Goal: Transaction & Acquisition: Obtain resource

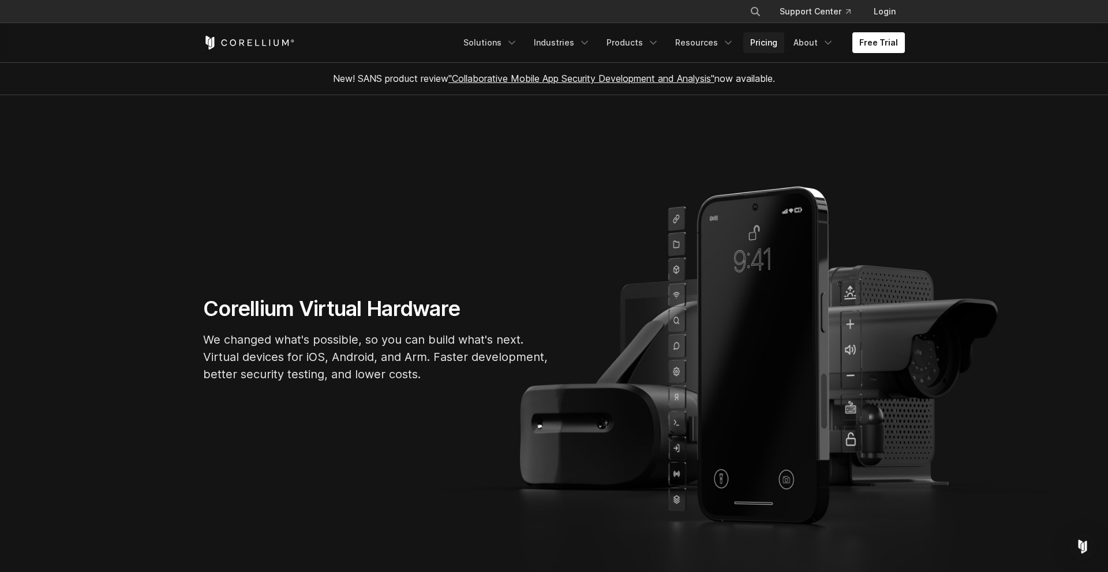
click at [770, 48] on link "Pricing" at bounding box center [763, 42] width 41 height 21
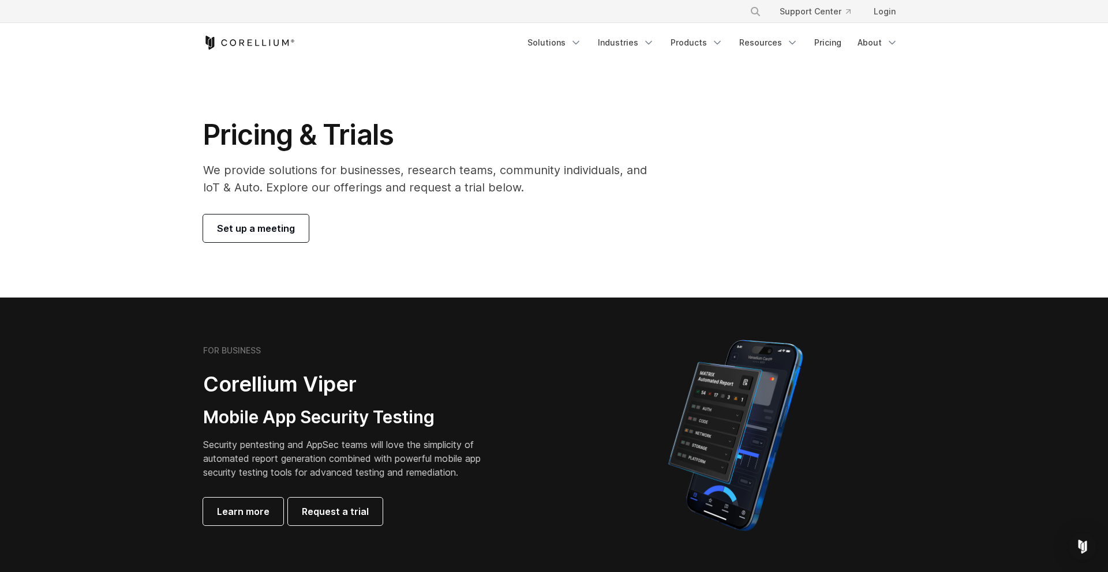
click at [246, 383] on h2 "Corellium Viper" at bounding box center [350, 385] width 295 height 26
click at [317, 424] on h3 "Mobile App Security Testing" at bounding box center [350, 418] width 295 height 22
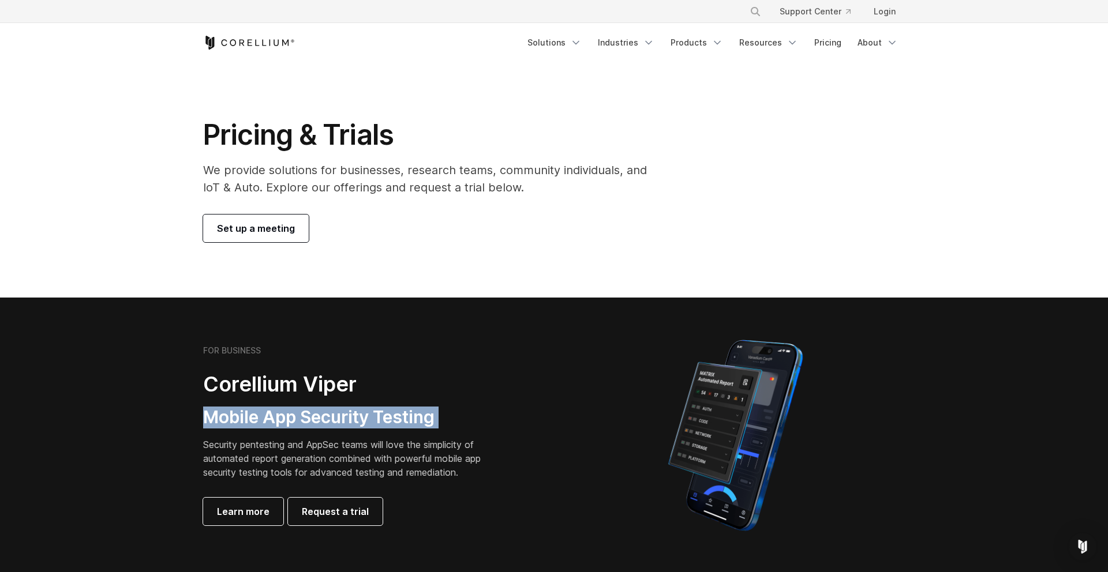
click at [474, 409] on h3 "Mobile App Security Testing" at bounding box center [350, 418] width 295 height 22
drag, startPoint x: 453, startPoint y: 419, endPoint x: 215, endPoint y: 362, distance: 244.5
click at [215, 362] on div "FOR BUSINESS Corellium Viper Mobile App Security Testing Security pentesting an…" at bounding box center [364, 436] width 323 height 180
click at [202, 381] on div "FOR BUSINESS Corellium Viper Mobile App Security Testing Security pentesting an…" at bounding box center [373, 436] width 362 height 180
drag, startPoint x: 202, startPoint y: 381, endPoint x: 483, endPoint y: 434, distance: 285.8
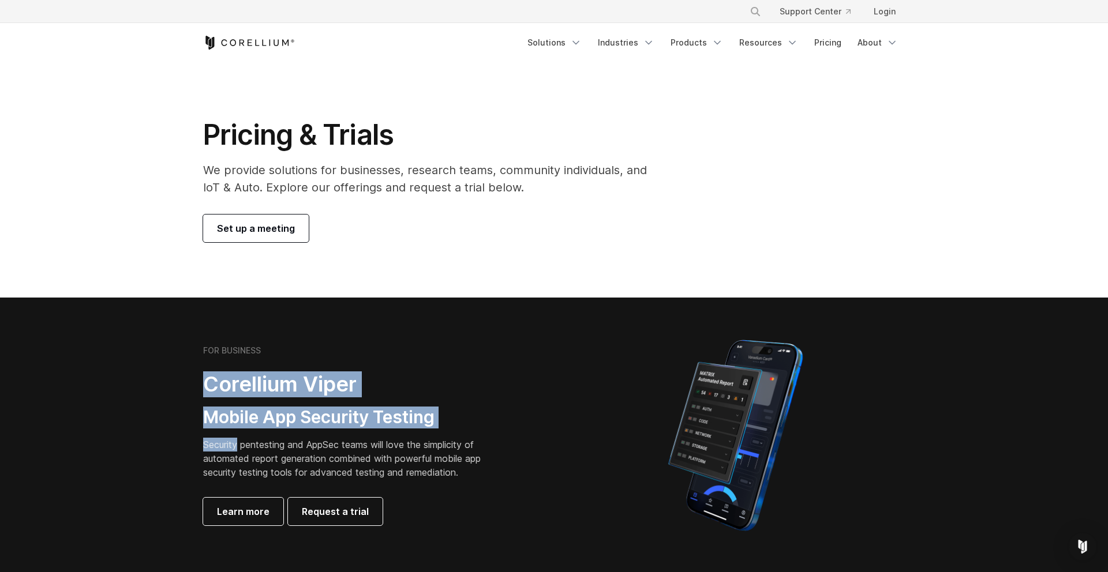
click at [483, 434] on div "FOR BUSINESS Corellium Viper Mobile App Security Testing Security pentesting an…" at bounding box center [373, 436] width 362 height 180
click at [459, 408] on h3 "Mobile App Security Testing" at bounding box center [350, 418] width 295 height 22
drag, startPoint x: 460, startPoint y: 427, endPoint x: 206, endPoint y: 373, distance: 260.1
click at [206, 373] on div "FOR BUSINESS Corellium Viper Mobile App Security Testing Security pentesting an…" at bounding box center [364, 436] width 323 height 180
click at [206, 373] on h2 "Corellium Viper" at bounding box center [350, 385] width 295 height 26
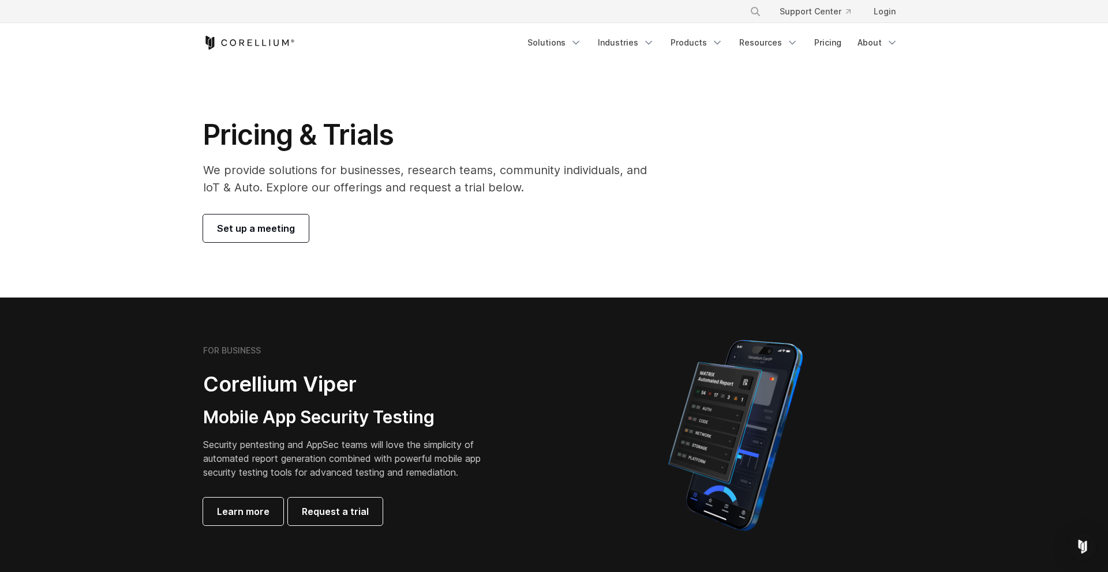
click at [206, 373] on h2 "Corellium Viper" at bounding box center [350, 385] width 295 height 26
click at [209, 394] on h2 "Corellium Viper" at bounding box center [350, 385] width 295 height 26
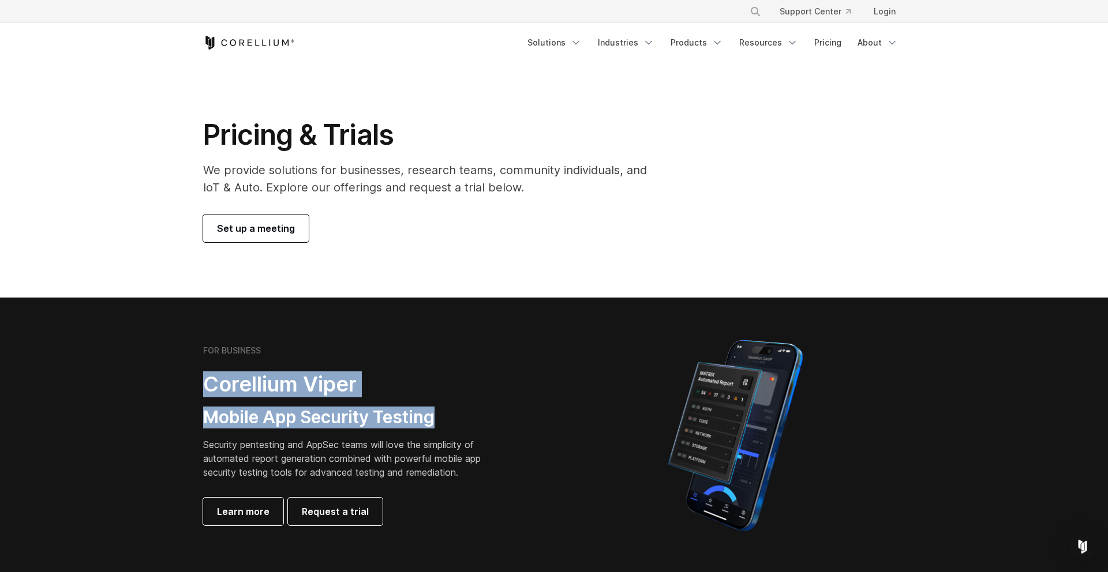
drag, startPoint x: 205, startPoint y: 385, endPoint x: 509, endPoint y: 421, distance: 306.6
click at [509, 421] on div "FOR BUSINESS Corellium Viper Mobile App Security Testing Security pentesting an…" at bounding box center [364, 436] width 323 height 180
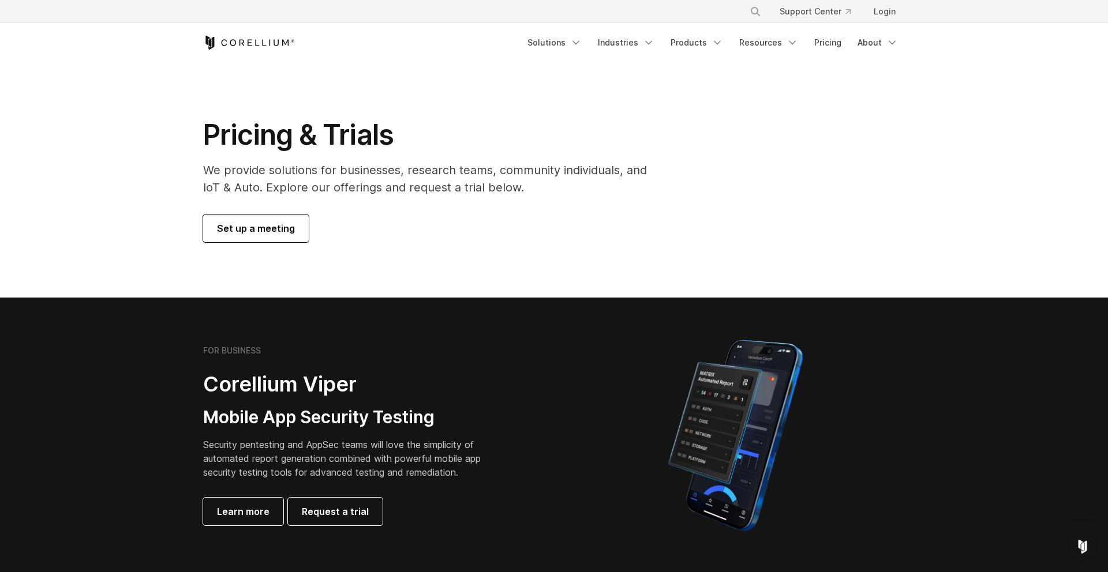
click at [509, 421] on div "FOR BUSINESS Corellium Viper Mobile App Security Testing Security pentesting an…" at bounding box center [364, 436] width 323 height 180
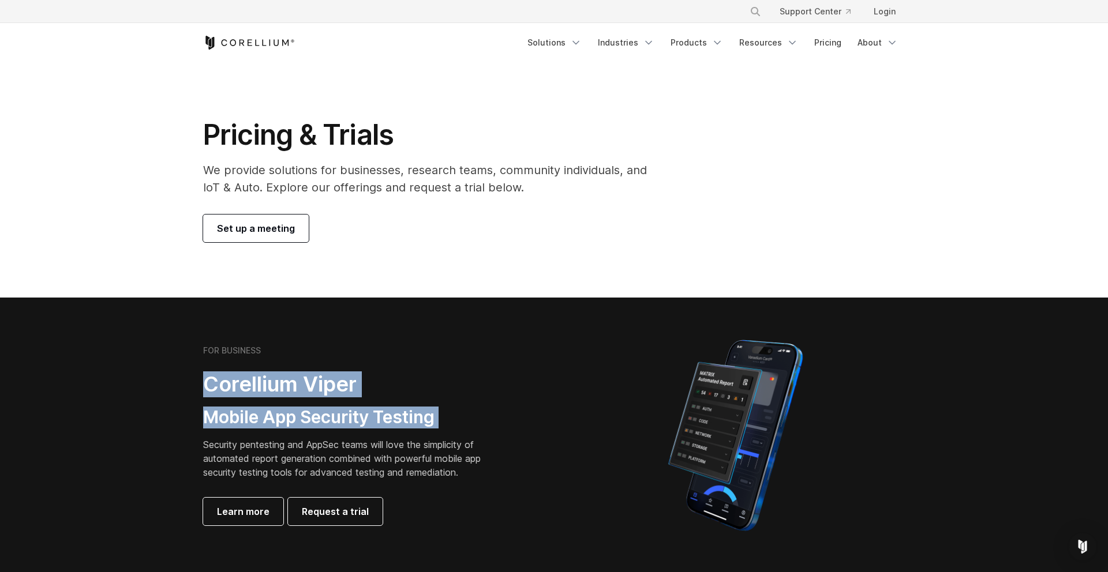
drag, startPoint x: 509, startPoint y: 421, endPoint x: 257, endPoint y: 367, distance: 257.8
click at [258, 367] on div "FOR BUSINESS Corellium Viper Mobile App Security Testing Security pentesting an…" at bounding box center [364, 436] width 323 height 180
click at [257, 367] on div "FOR BUSINESS Corellium Viper Mobile App Security Testing Security pentesting an…" at bounding box center [364, 436] width 323 height 180
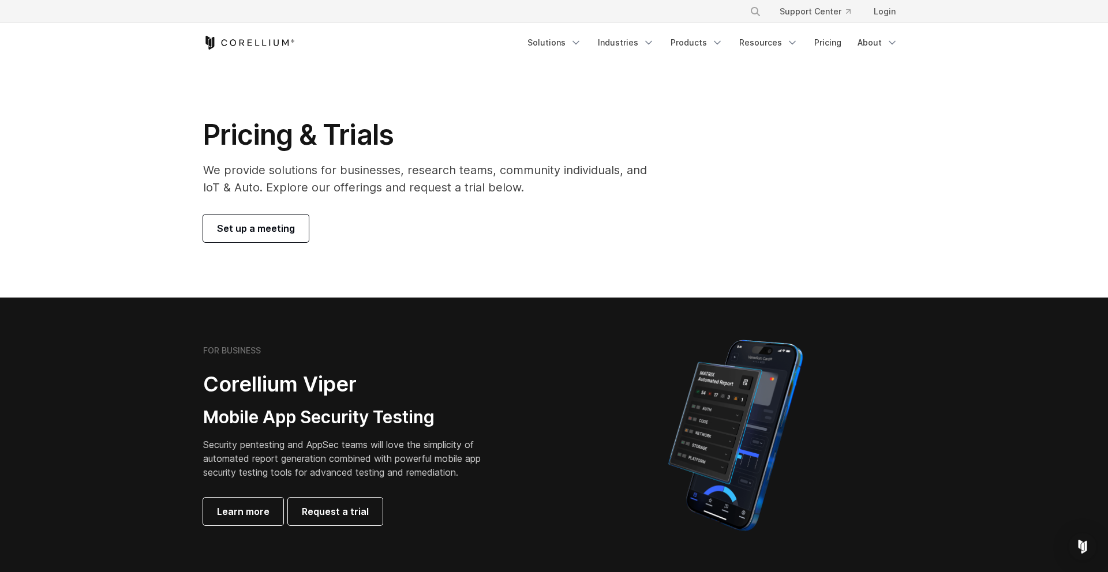
click at [257, 367] on div "FOR BUSINESS Corellium Viper Mobile App Security Testing Security pentesting an…" at bounding box center [364, 436] width 323 height 180
click at [388, 449] on p "Security pentesting and AppSec teams will love the simplicity of automated repo…" at bounding box center [350, 459] width 295 height 42
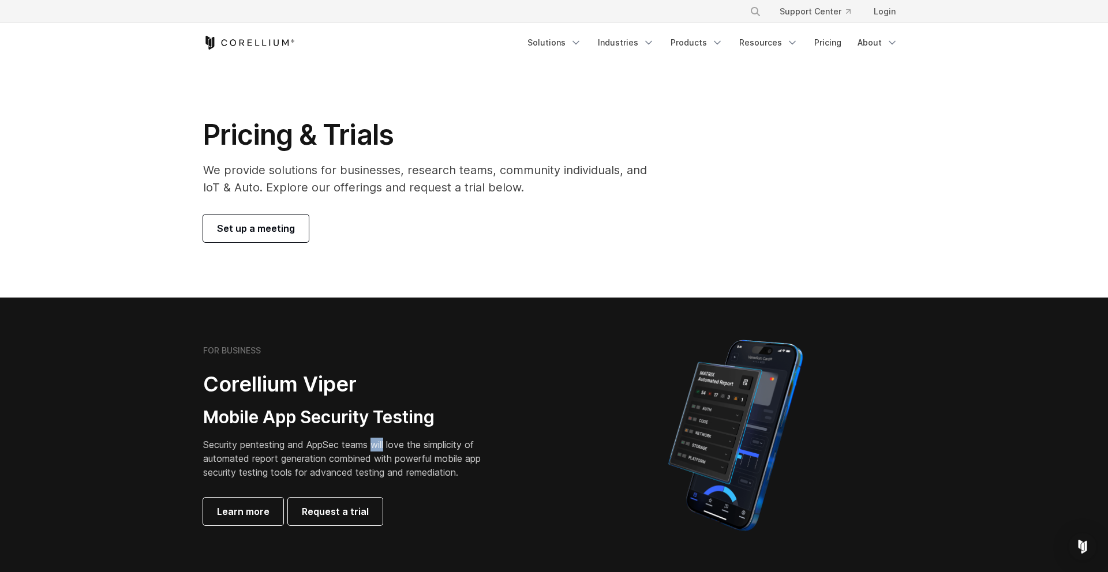
click at [388, 449] on p "Security pentesting and AppSec teams will love the simplicity of automated repo…" at bounding box center [350, 459] width 295 height 42
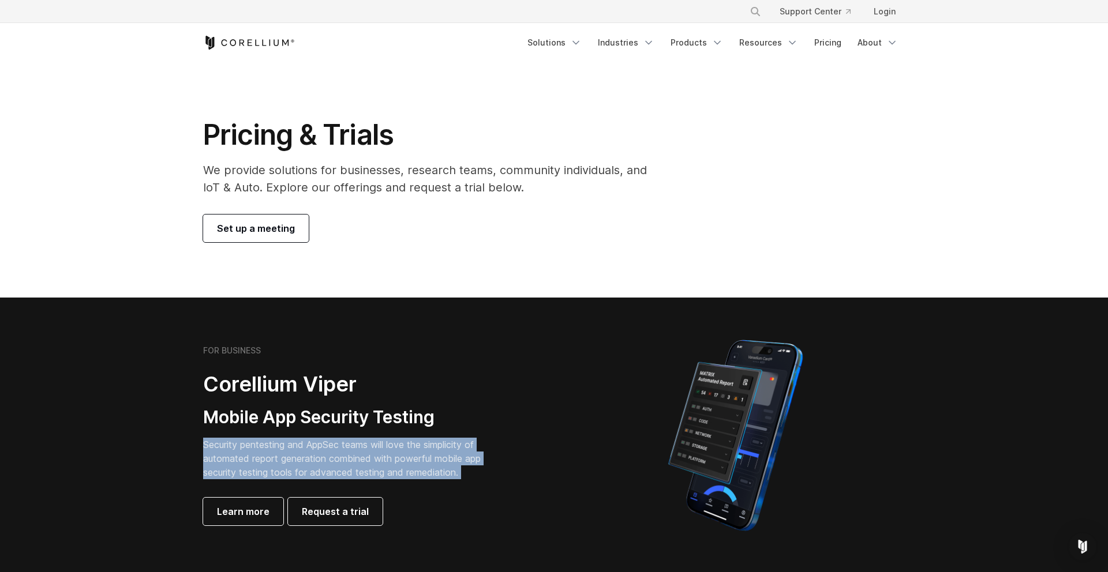
click at [425, 489] on div "FOR BUSINESS Corellium Viper Mobile App Security Testing Security pentesting an…" at bounding box center [364, 436] width 323 height 180
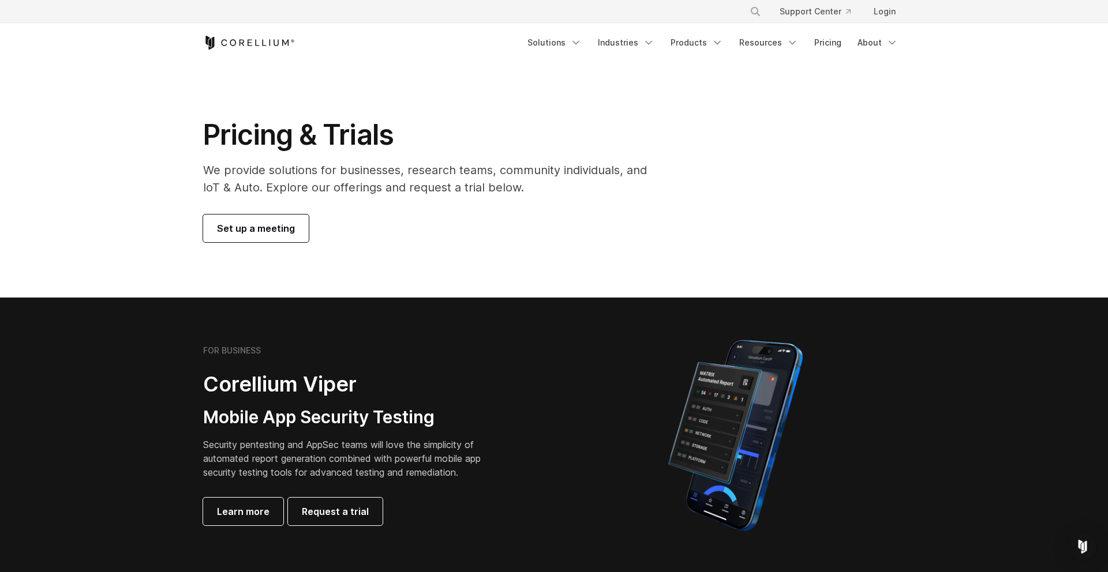
click at [425, 489] on div "FOR BUSINESS Corellium Viper Mobile App Security Testing Security pentesting an…" at bounding box center [364, 436] width 323 height 180
click at [429, 475] on p "Security pentesting and AppSec teams will love the simplicity of automated repo…" at bounding box center [350, 459] width 295 height 42
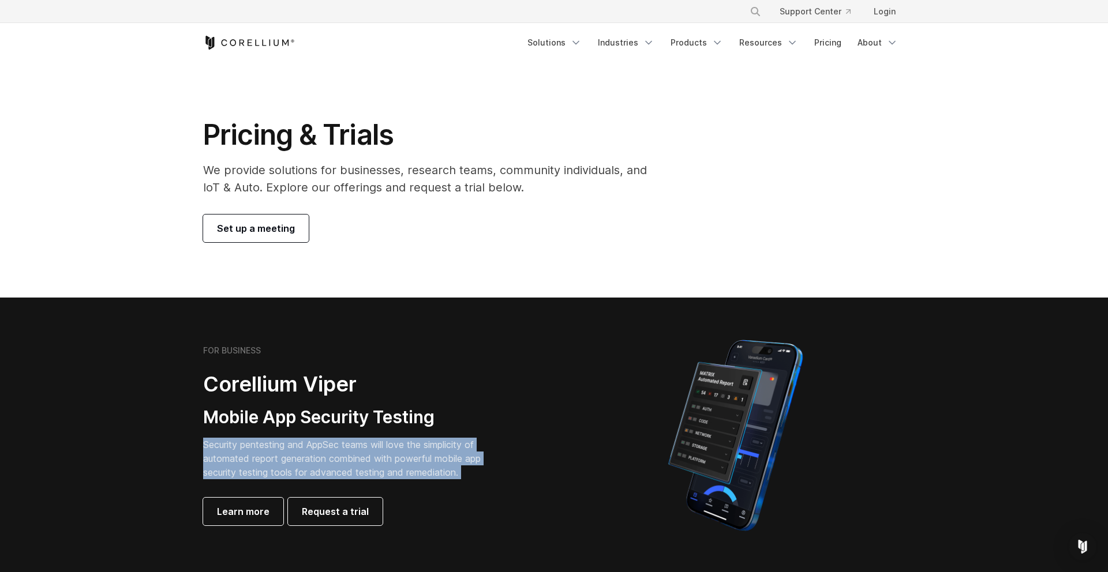
click at [489, 423] on h3 "Mobile App Security Testing" at bounding box center [350, 418] width 295 height 22
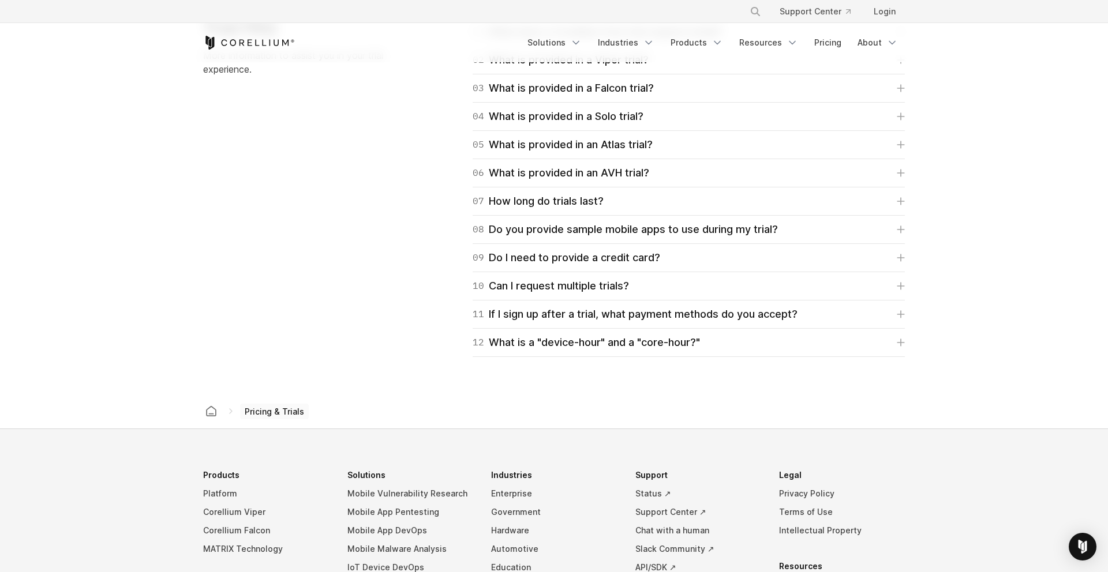
scroll to position [1577, 0]
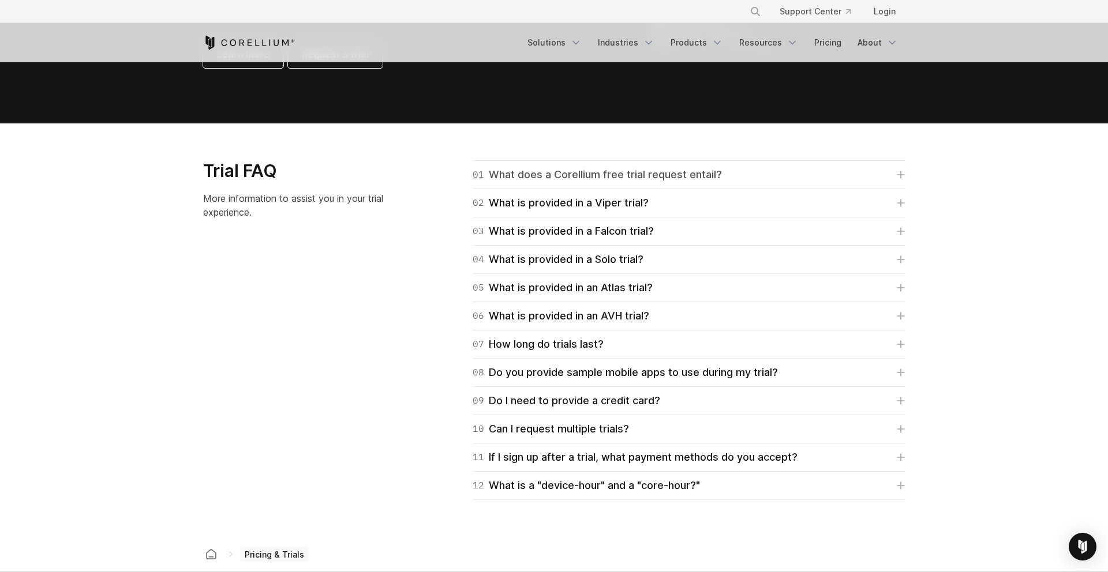
click at [647, 179] on div "01 What does a Corellium free trial request entail?" at bounding box center [596, 175] width 249 height 16
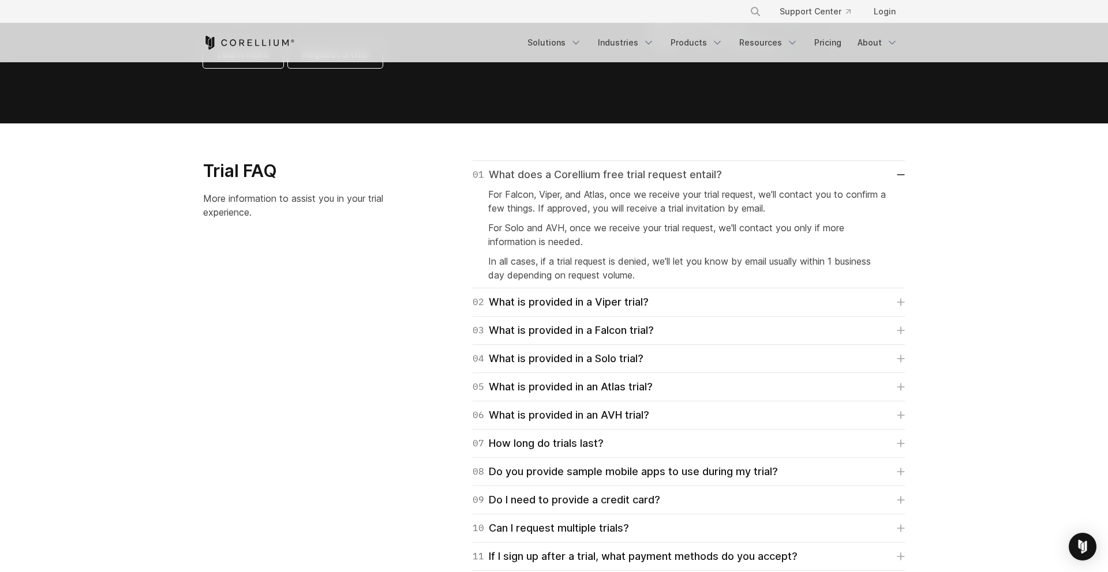
click at [647, 179] on div "01 What does a Corellium free trial request entail?" at bounding box center [596, 175] width 249 height 16
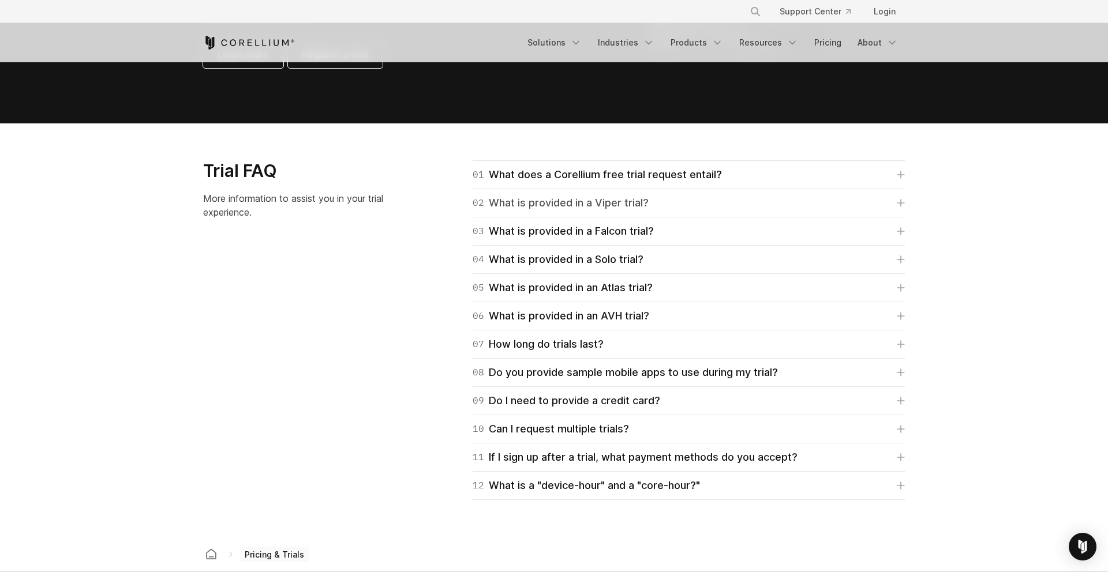
click at [638, 196] on div "02 What is provided in a Viper trial?" at bounding box center [560, 203] width 176 height 16
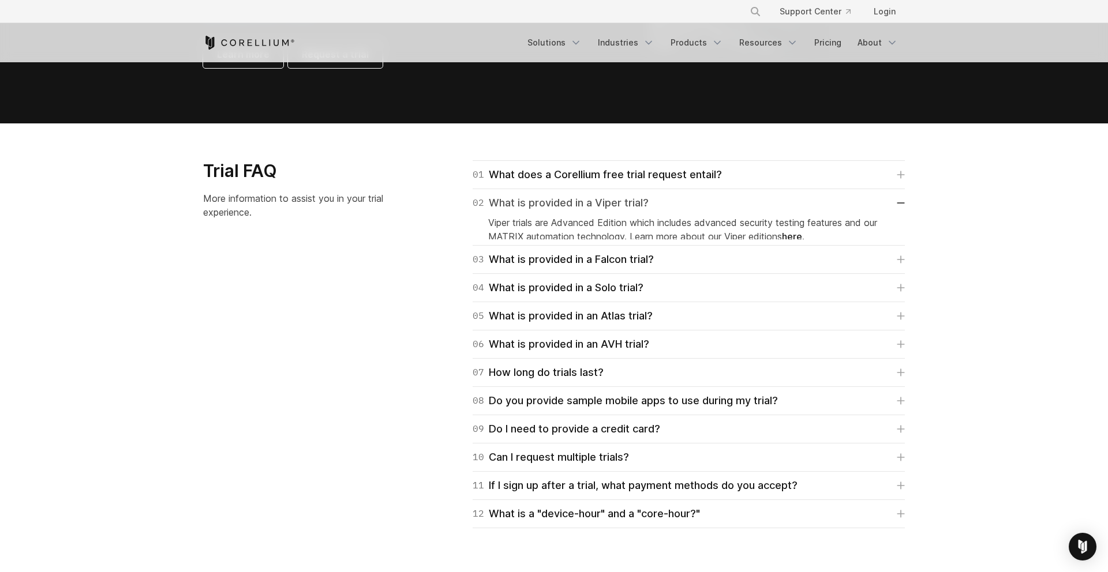
click at [638, 196] on div "02 What is provided in a Viper trial?" at bounding box center [560, 203] width 176 height 16
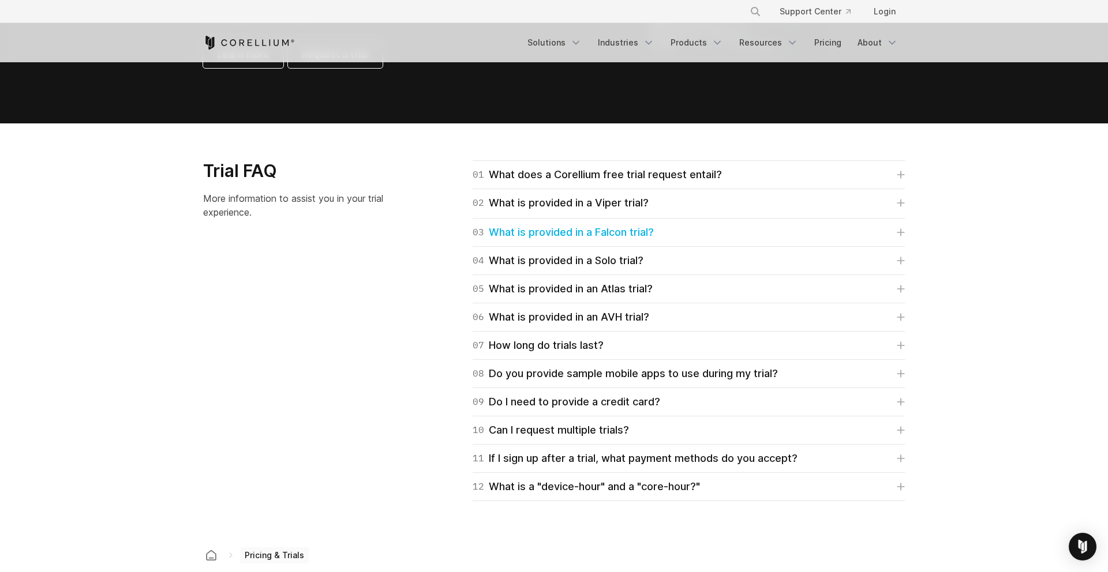
click at [638, 224] on div "03 What is provided in a Falcon trial?" at bounding box center [562, 232] width 181 height 16
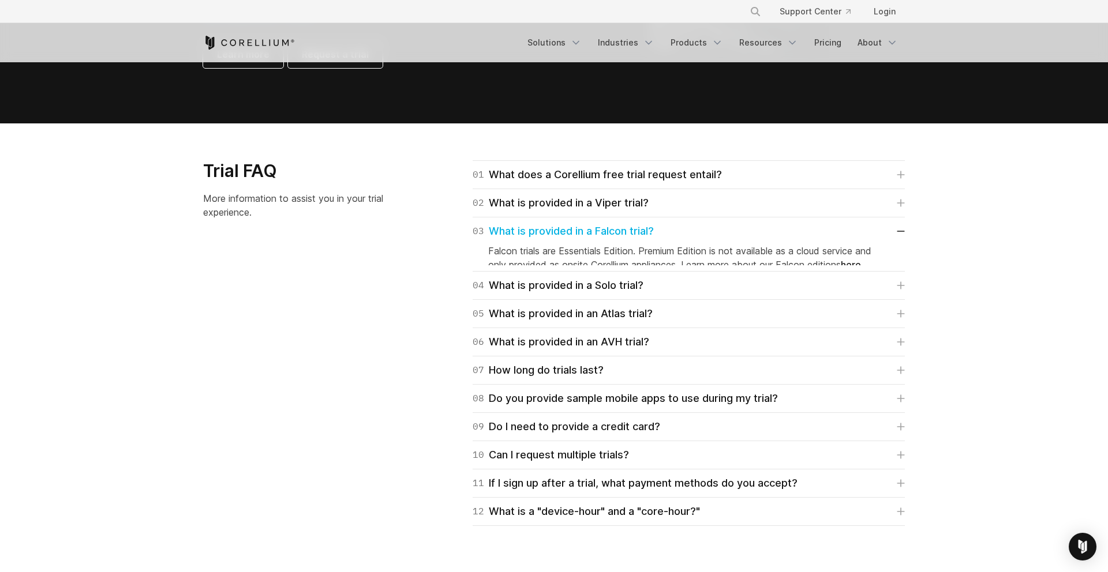
click at [638, 223] on div "03 What is provided in a Falcon trial?" at bounding box center [562, 231] width 181 height 16
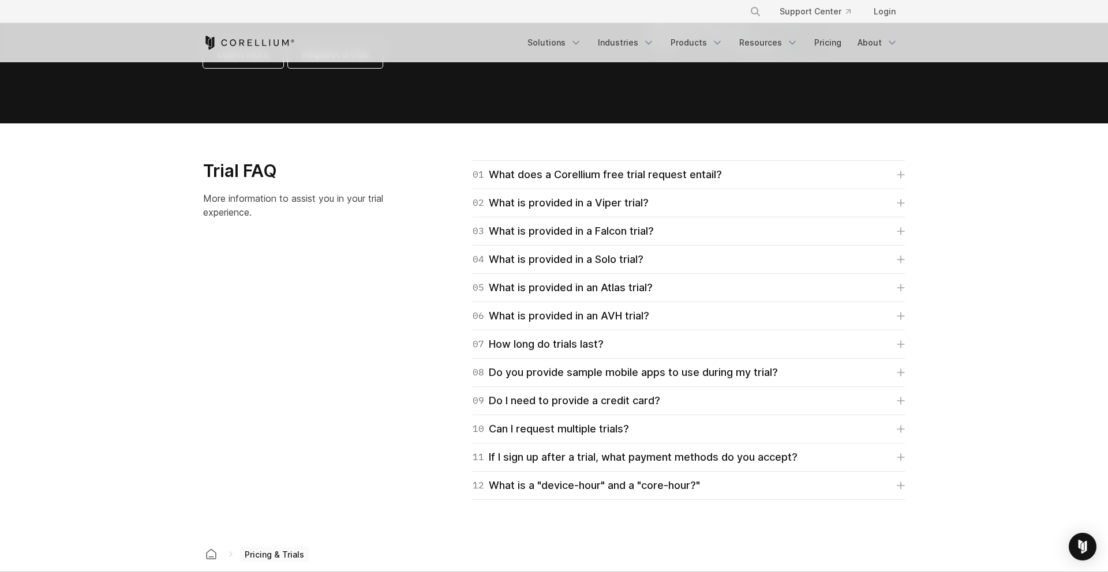
click at [640, 271] on div "04 What is provided in a Solo trial? Corellium's Solo trial is for students onl…" at bounding box center [688, 260] width 432 height 28
click at [639, 260] on div "04 What is provided in a Solo trial?" at bounding box center [557, 260] width 171 height 16
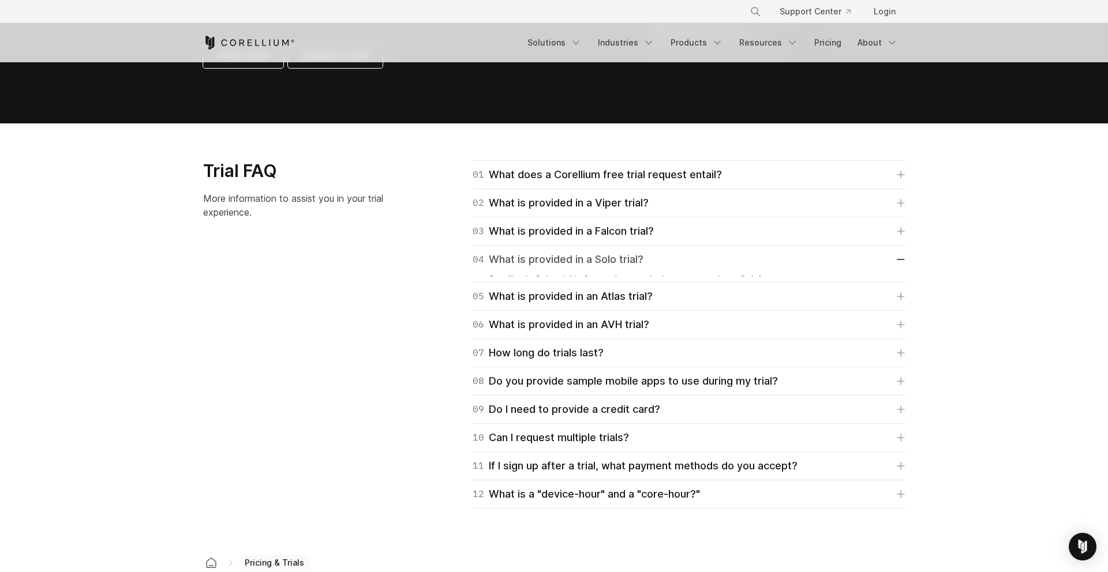
click at [639, 260] on div "04 What is provided in a Solo trial?" at bounding box center [557, 260] width 171 height 16
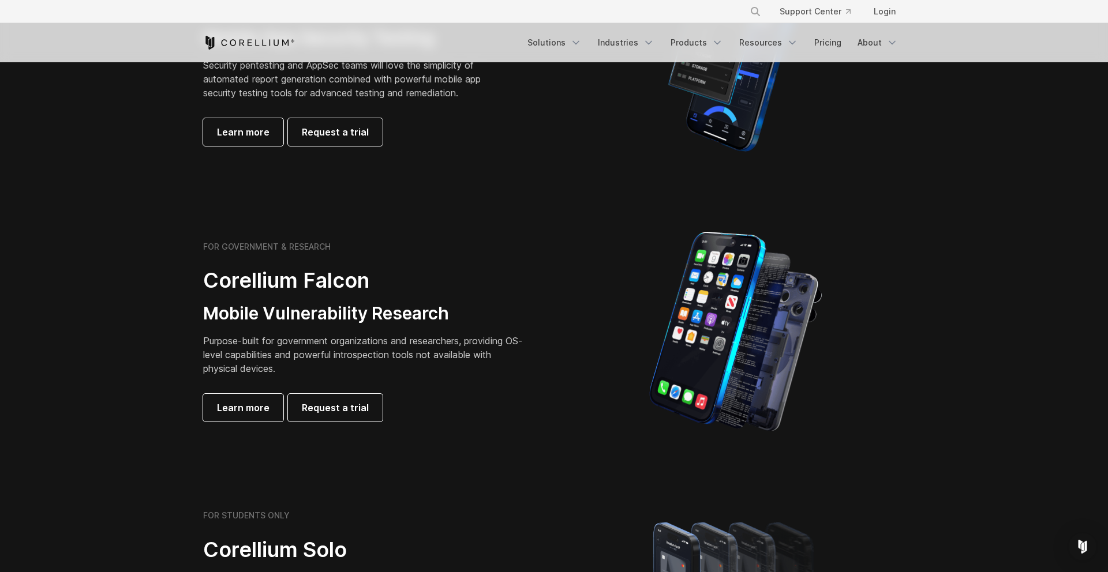
scroll to position [0, 0]
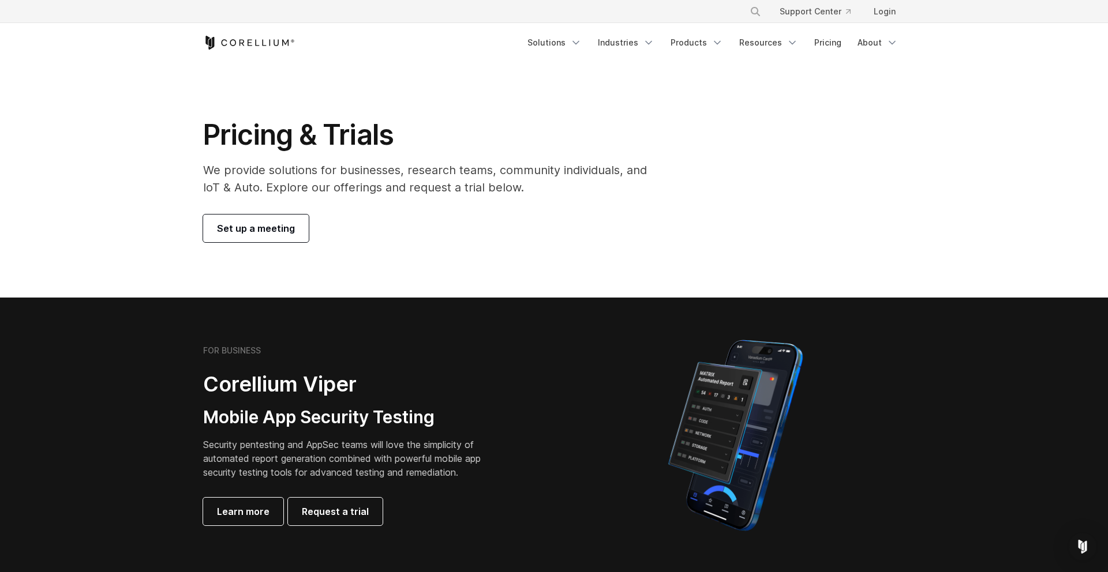
click at [273, 228] on span "Set up a meeting" at bounding box center [256, 229] width 78 height 14
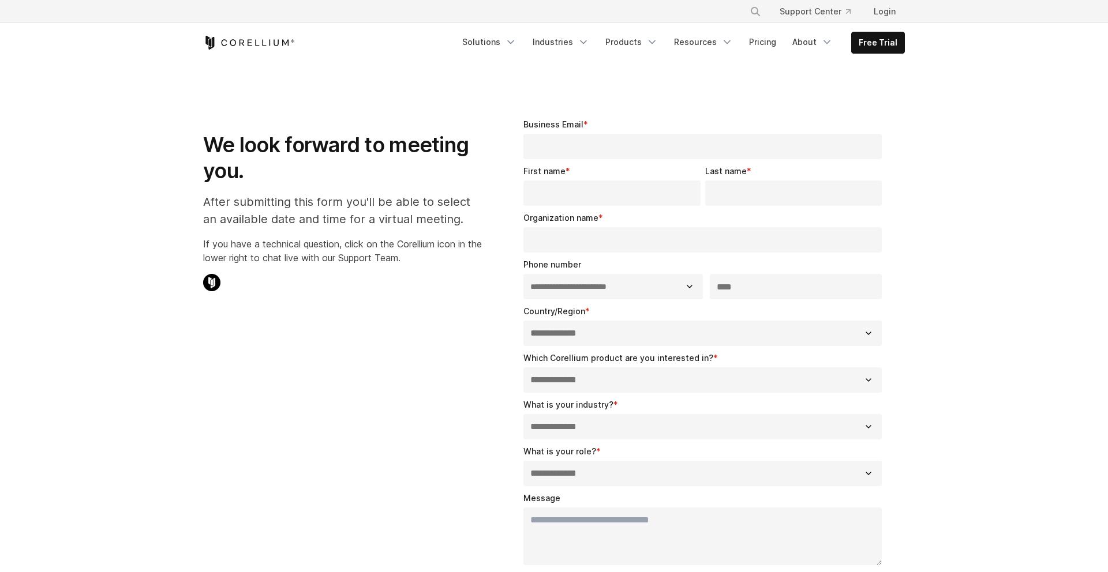
select select "**"
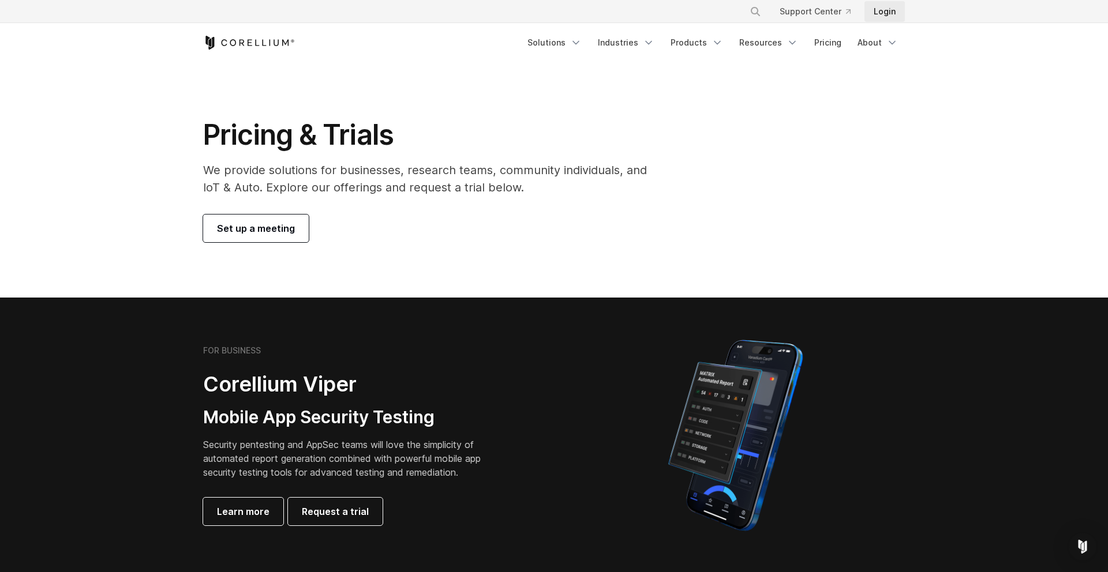
click at [883, 10] on link "Login" at bounding box center [884, 11] width 40 height 21
click at [378, 212] on div "Pricing & Trials We provide solutions for businesses, research teams, community…" at bounding box center [433, 180] width 483 height 125
drag, startPoint x: 208, startPoint y: 171, endPoint x: 415, endPoint y: 177, distance: 206.6
click at [414, 177] on p "We provide solutions for businesses, research teams, community individuals, and…" at bounding box center [433, 179] width 460 height 35
click at [415, 177] on p "We provide solutions for businesses, research teams, community individuals, and…" at bounding box center [433, 179] width 460 height 35
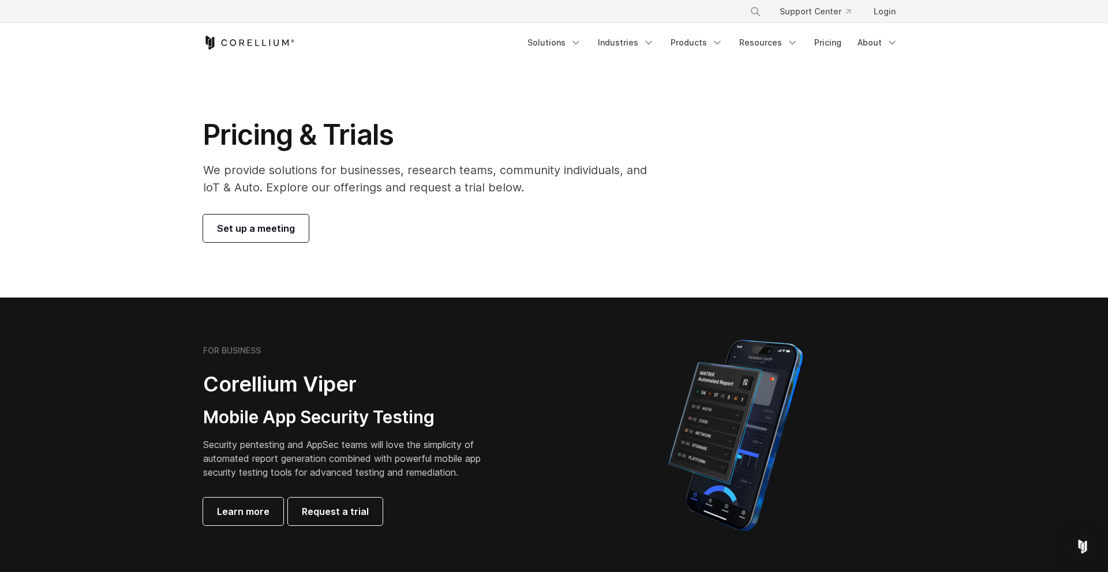
click at [415, 177] on p "We provide solutions for businesses, research teams, community individuals, and…" at bounding box center [433, 179] width 460 height 35
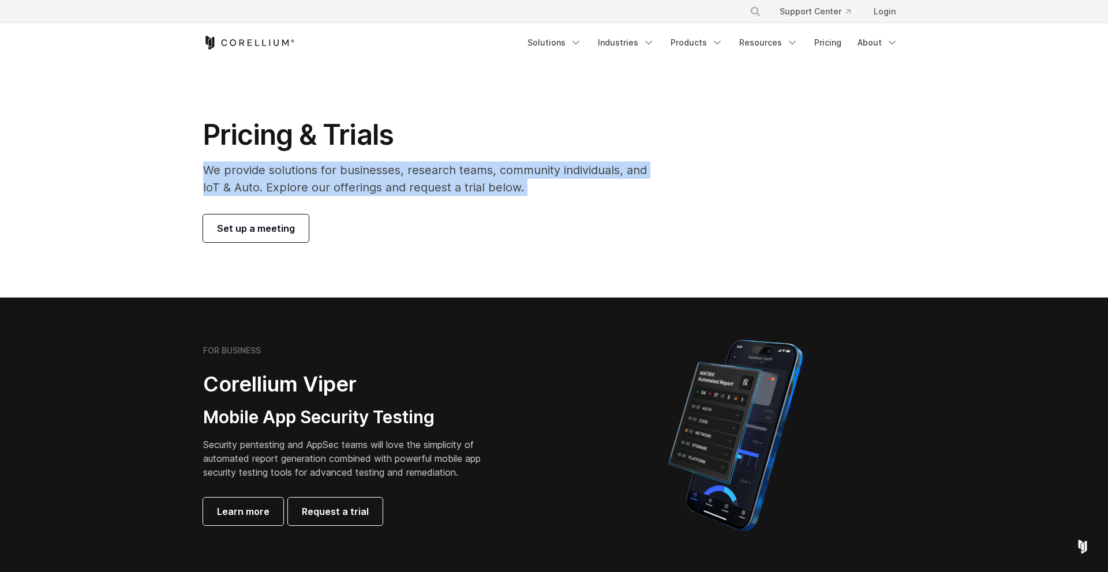
click at [501, 183] on p "We provide solutions for businesses, research teams, community individuals, and…" at bounding box center [433, 179] width 460 height 35
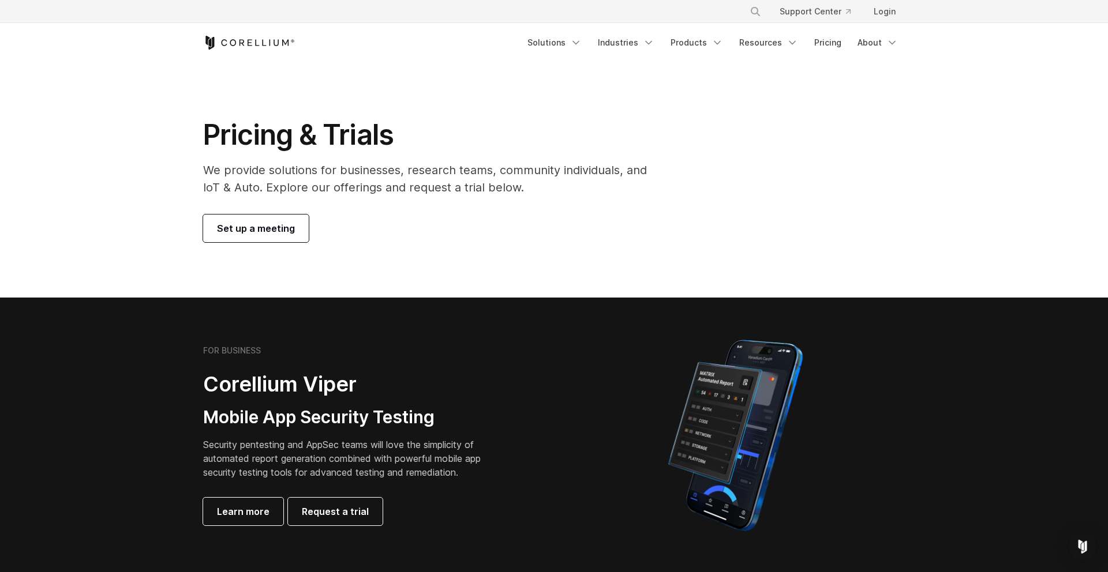
click at [501, 183] on p "We provide solutions for businesses, research teams, community individuals, and…" at bounding box center [433, 179] width 460 height 35
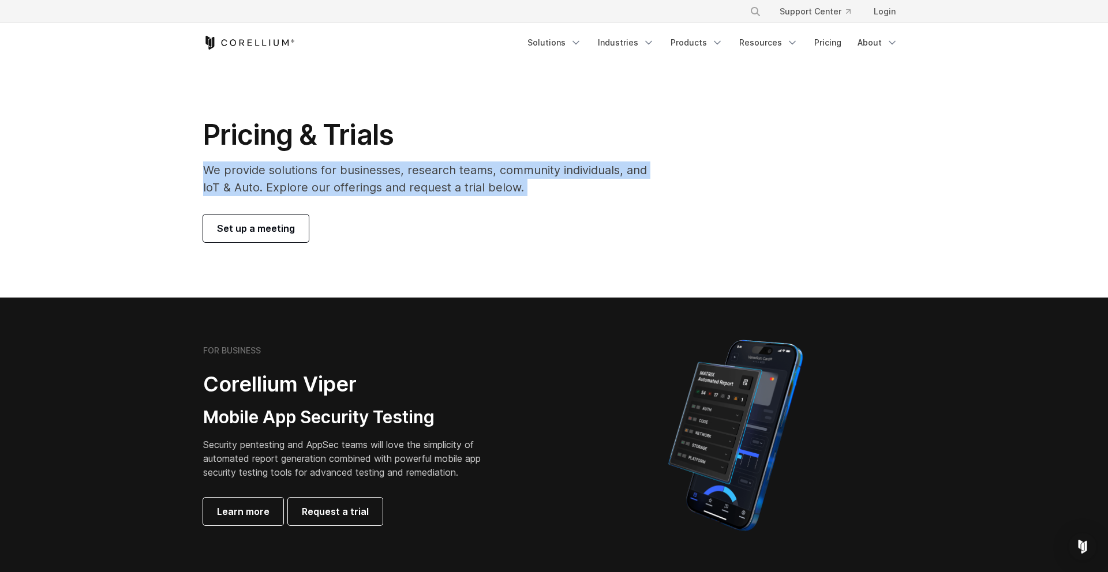
click at [555, 193] on p "We provide solutions for businesses, research teams, community individuals, and…" at bounding box center [433, 179] width 460 height 35
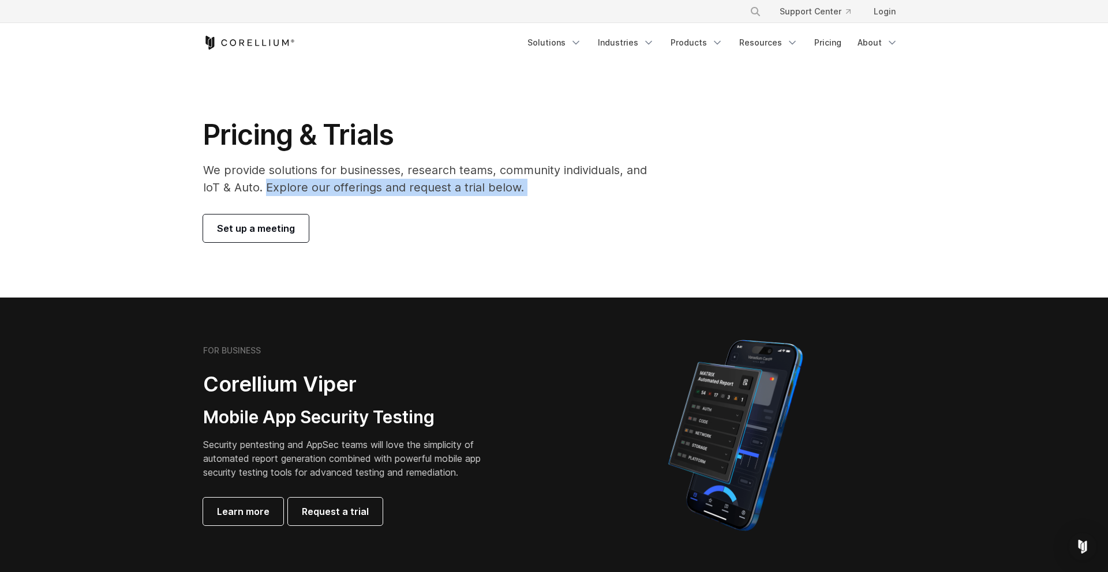
drag, startPoint x: 555, startPoint y: 193, endPoint x: 268, endPoint y: 172, distance: 287.5
click at [269, 172] on p "We provide solutions for businesses, research teams, community individuals, and…" at bounding box center [433, 179] width 460 height 35
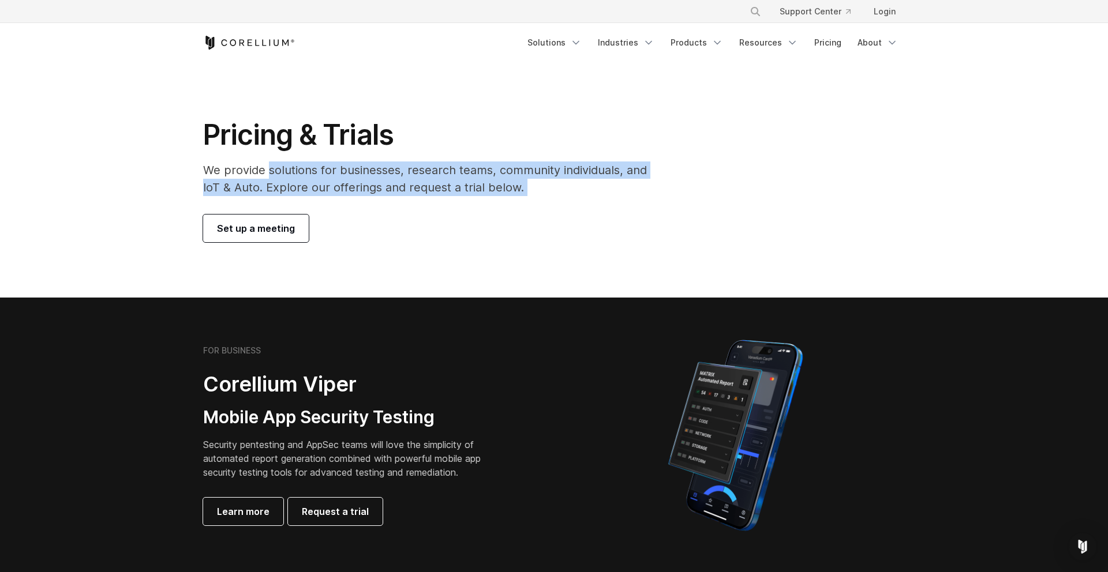
click at [268, 172] on p "We provide solutions for businesses, research teams, community individuals, and…" at bounding box center [433, 179] width 460 height 35
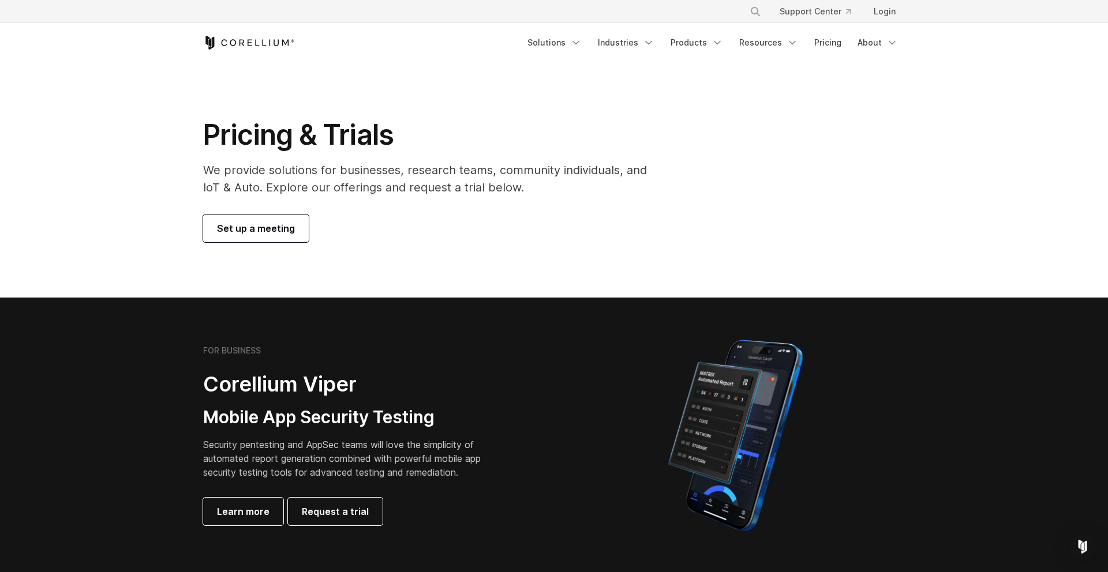
click at [268, 172] on p "We provide solutions for businesses, research teams, community individuals, and…" at bounding box center [433, 179] width 460 height 35
click at [256, 222] on span "Set up a meeting" at bounding box center [256, 229] width 78 height 14
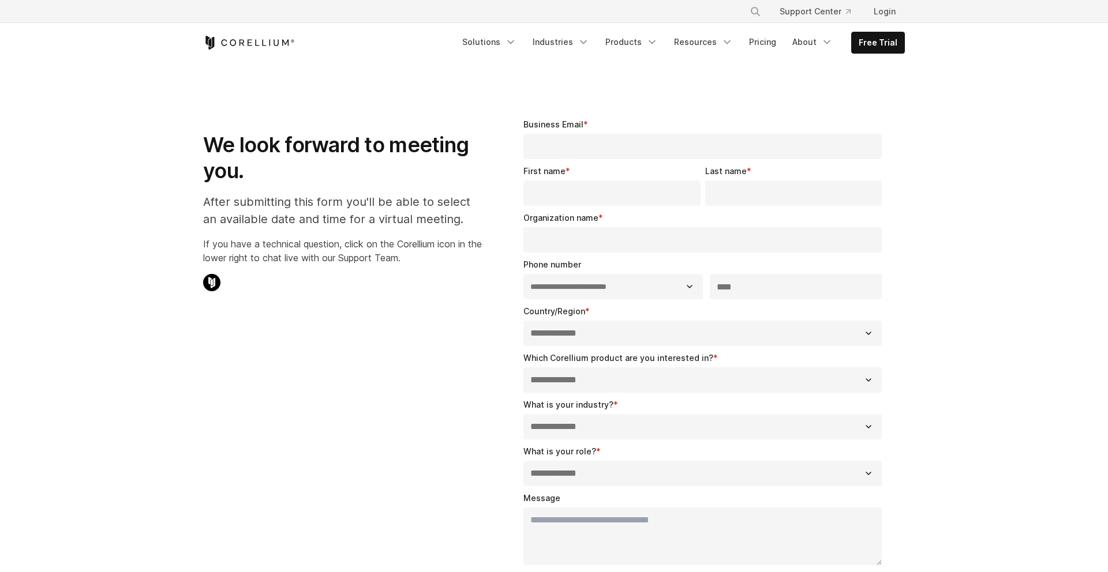
select select "**"
click at [571, 159] on fieldset "Business Email *" at bounding box center [704, 141] width 363 height 47
type input "**********"
type input "*********"
type input "*****"
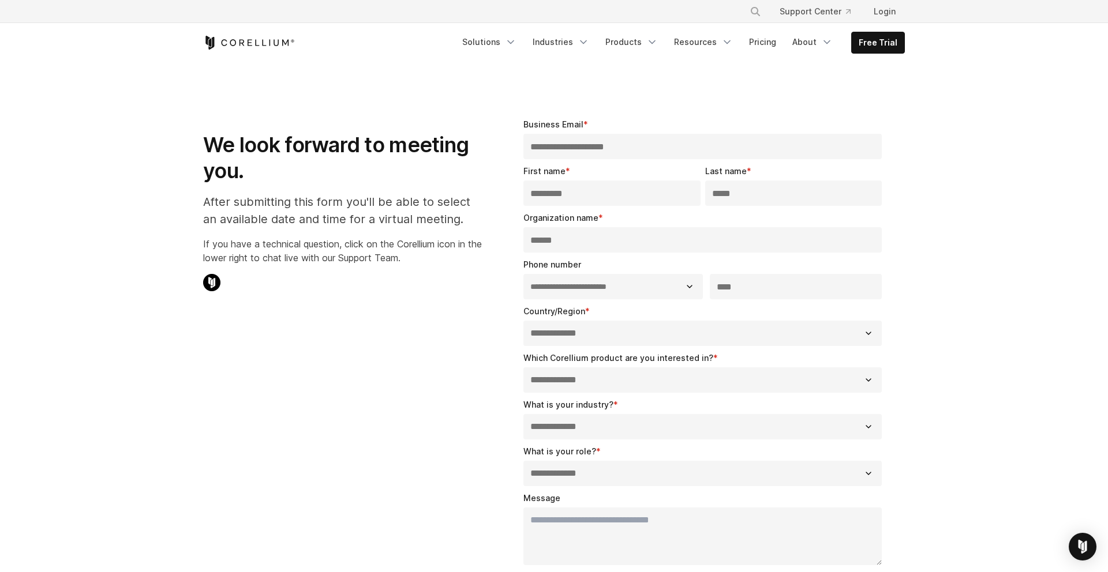
type input "******"
type input "**********"
click at [579, 317] on div "**********" at bounding box center [704, 325] width 363 height 41
click at [575, 339] on select "**********" at bounding box center [702, 333] width 358 height 25
select select "*****"
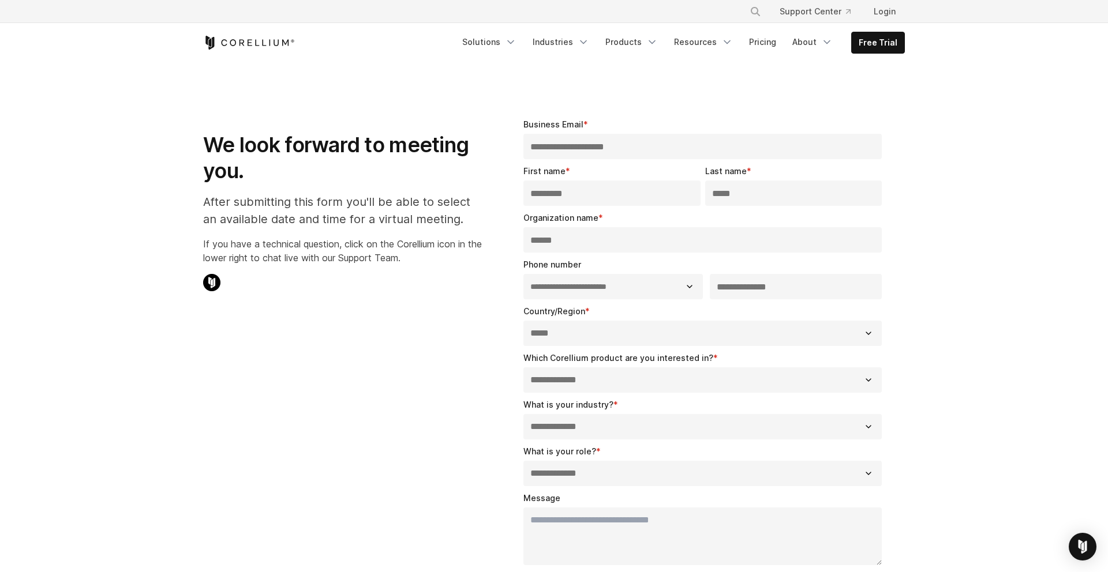
click at [523, 321] on select "**********" at bounding box center [702, 333] width 358 height 25
click at [412, 398] on div "**********" at bounding box center [554, 402] width 725 height 604
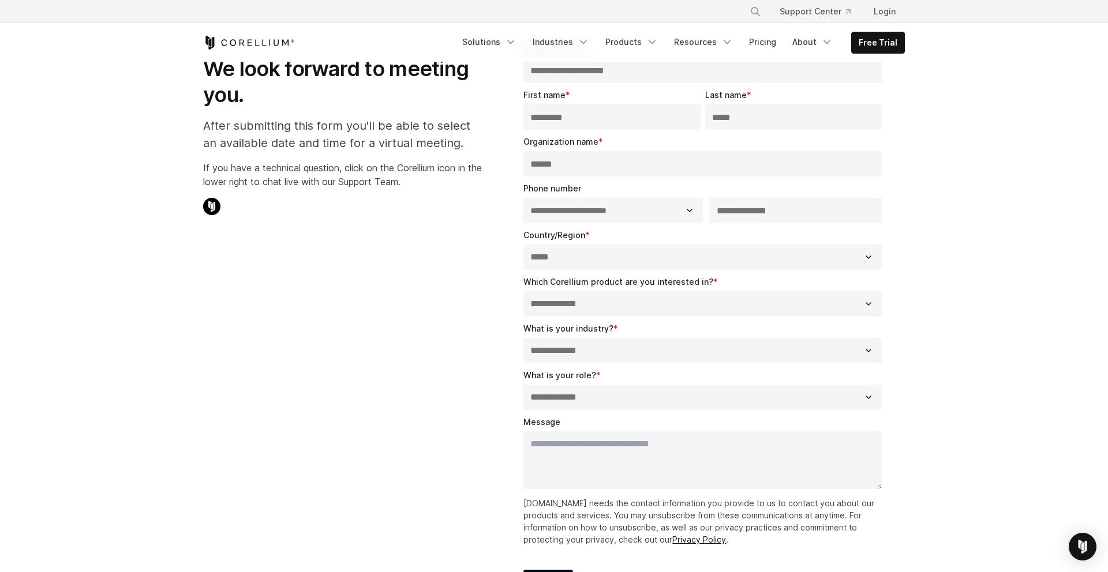
scroll to position [106, 0]
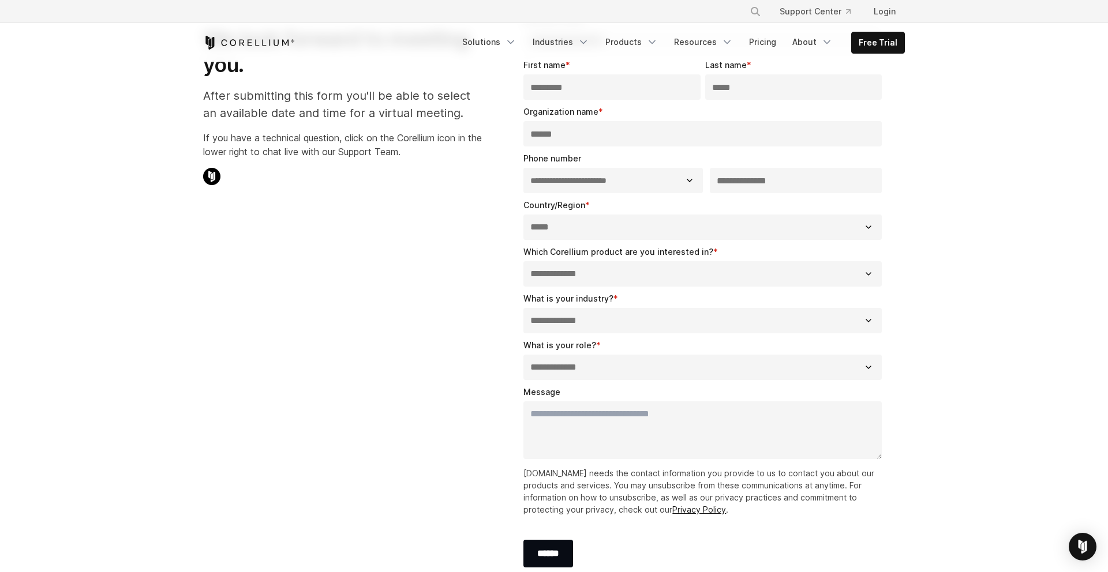
click at [625, 276] on select "**********" at bounding box center [702, 273] width 358 height 25
select select "*****"
click at [523, 261] on select "**********" at bounding box center [702, 273] width 358 height 25
click at [640, 280] on select "**********" at bounding box center [702, 273] width 358 height 25
click at [582, 321] on select "**********" at bounding box center [702, 320] width 358 height 25
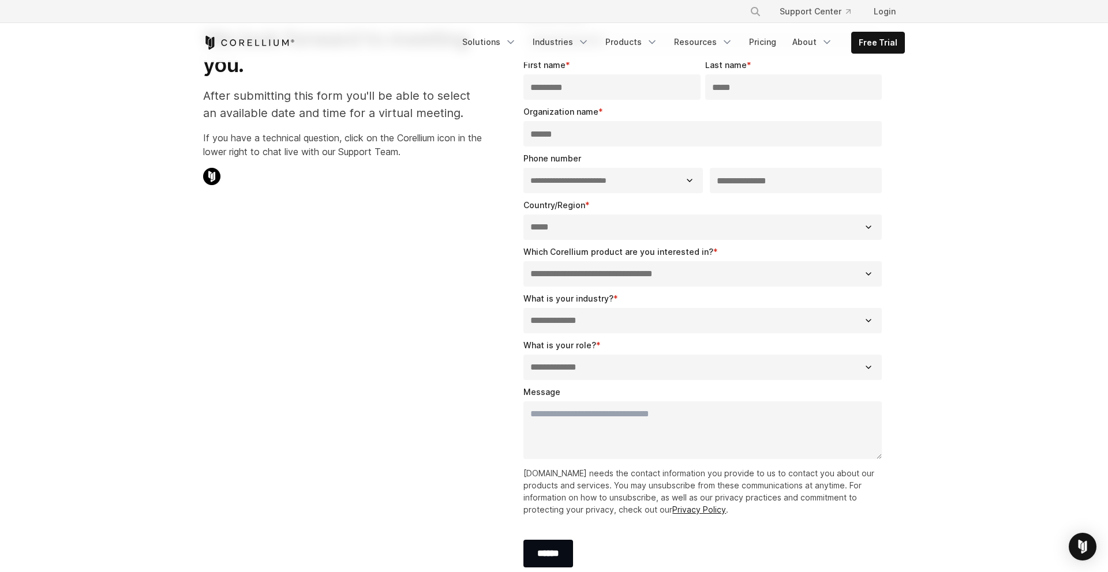
select select "**********"
click at [523, 308] on select "**********" at bounding box center [702, 320] width 358 height 25
click at [458, 378] on div "**********" at bounding box center [554, 296] width 725 height 604
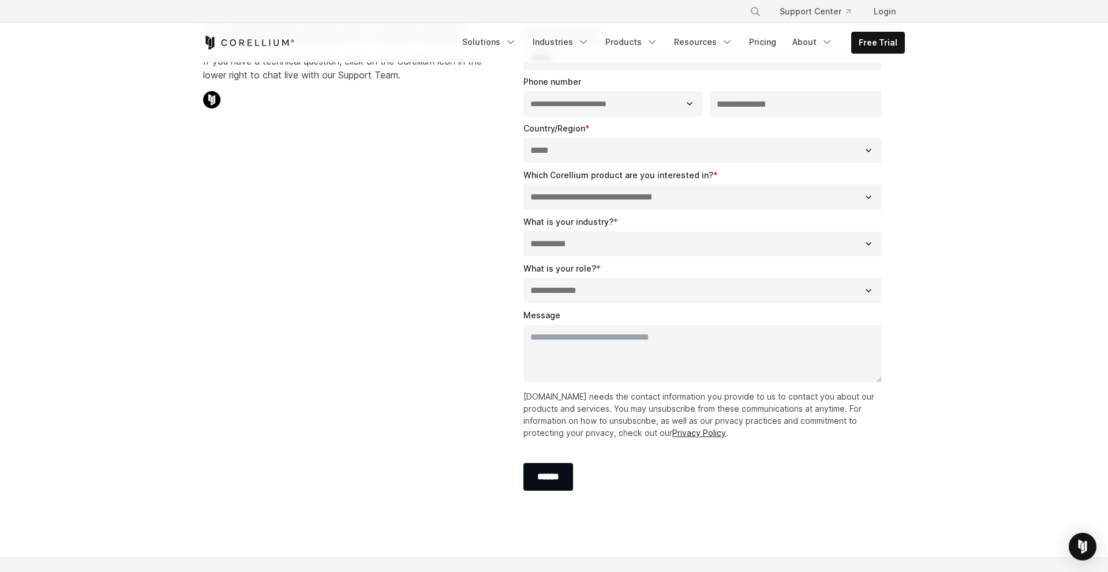
scroll to position [201, 0]
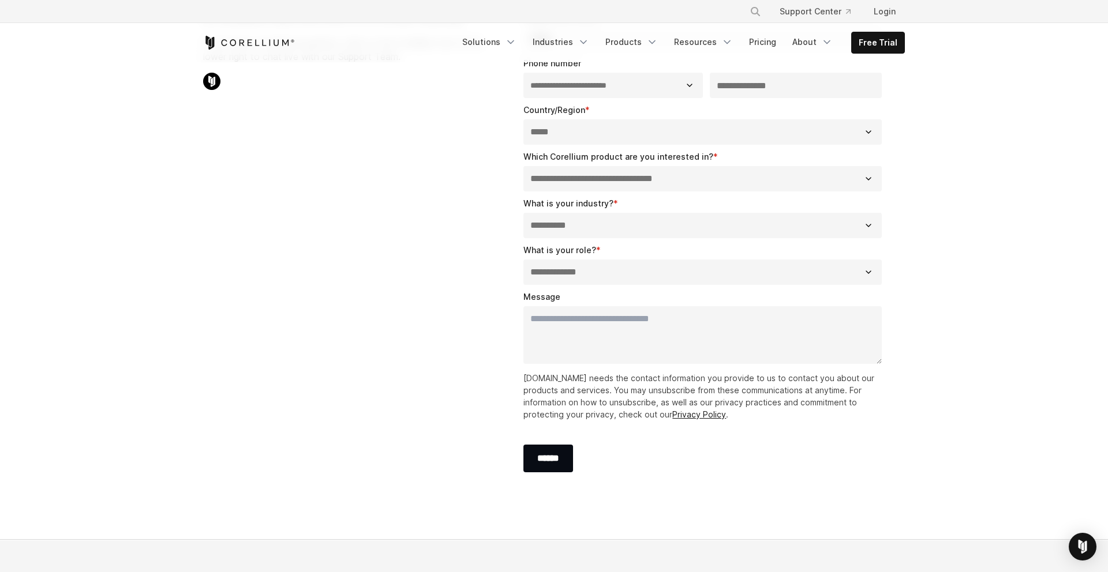
click at [606, 272] on select "**********" at bounding box center [702, 272] width 358 height 25
select select "**********"
click at [523, 260] on select "**********" at bounding box center [702, 272] width 358 height 25
click at [582, 271] on select "**********" at bounding box center [702, 272] width 358 height 25
click at [609, 308] on textarea "Message" at bounding box center [702, 335] width 358 height 58
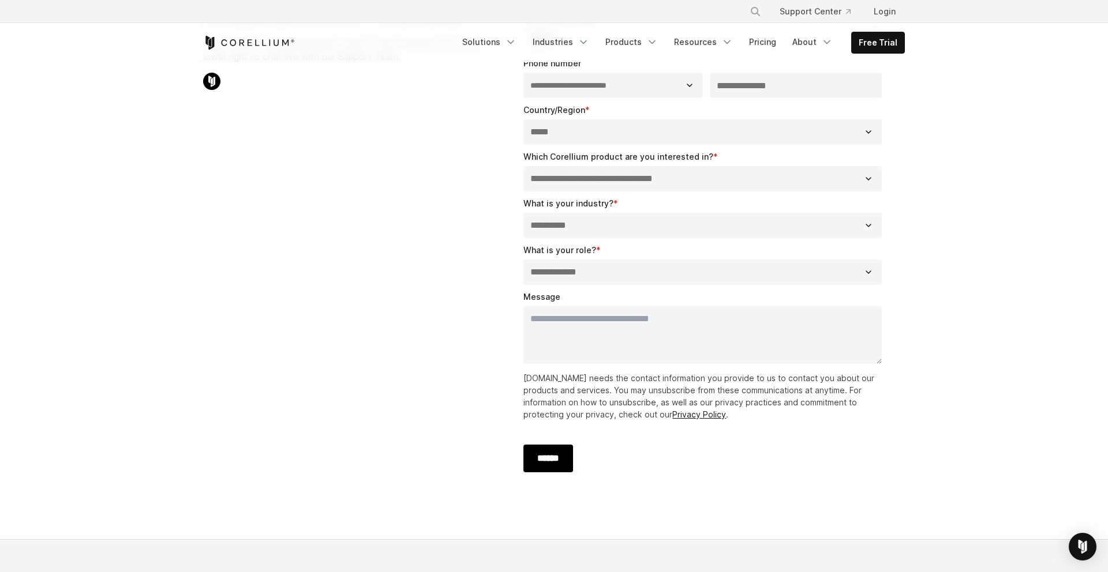
click at [556, 466] on input "******" at bounding box center [548, 459] width 50 height 28
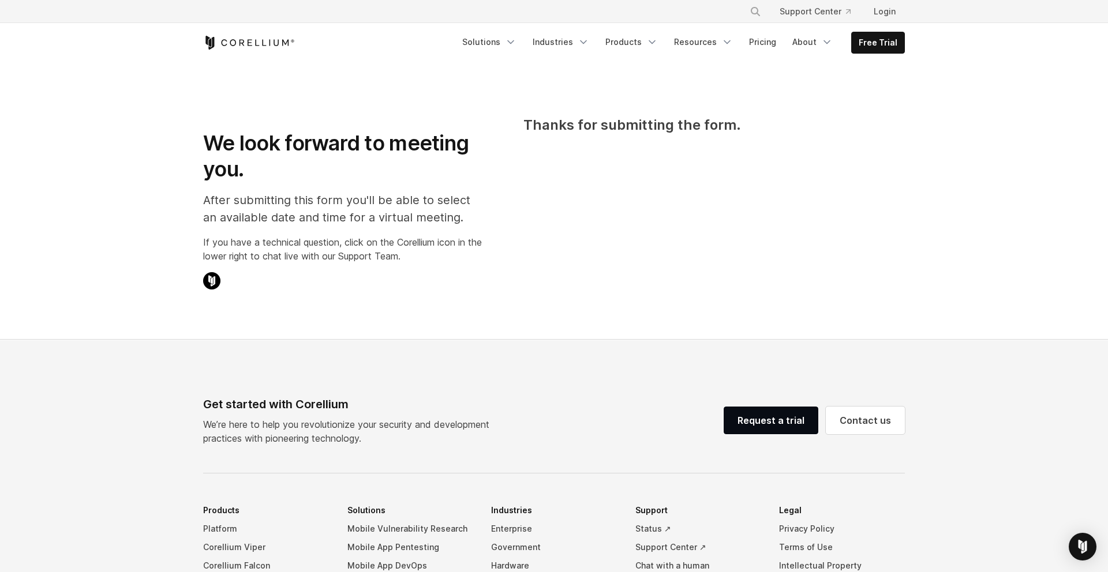
scroll to position [0, 0]
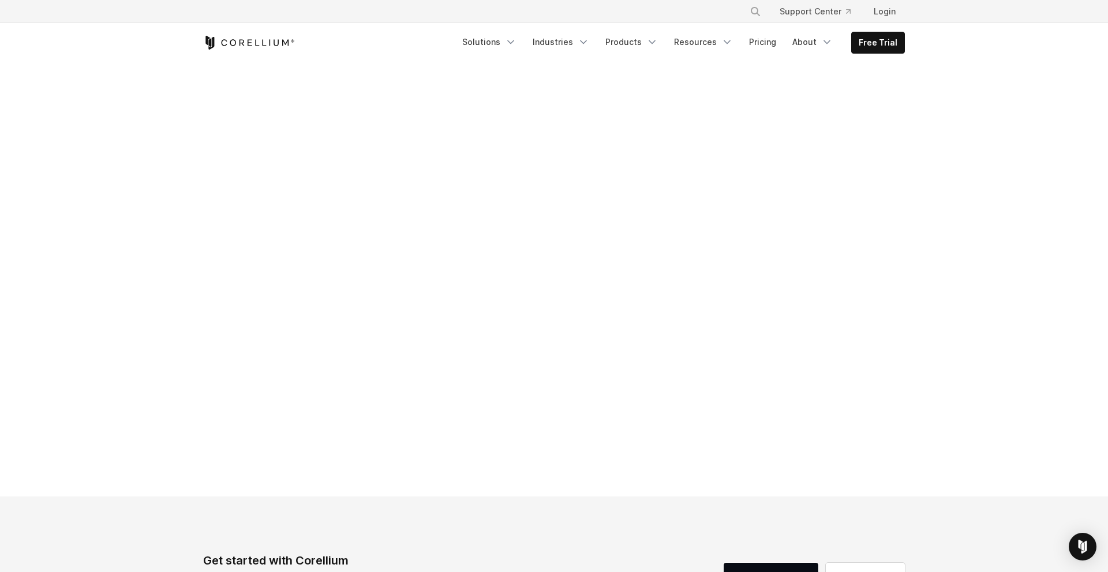
scroll to position [8, 0]
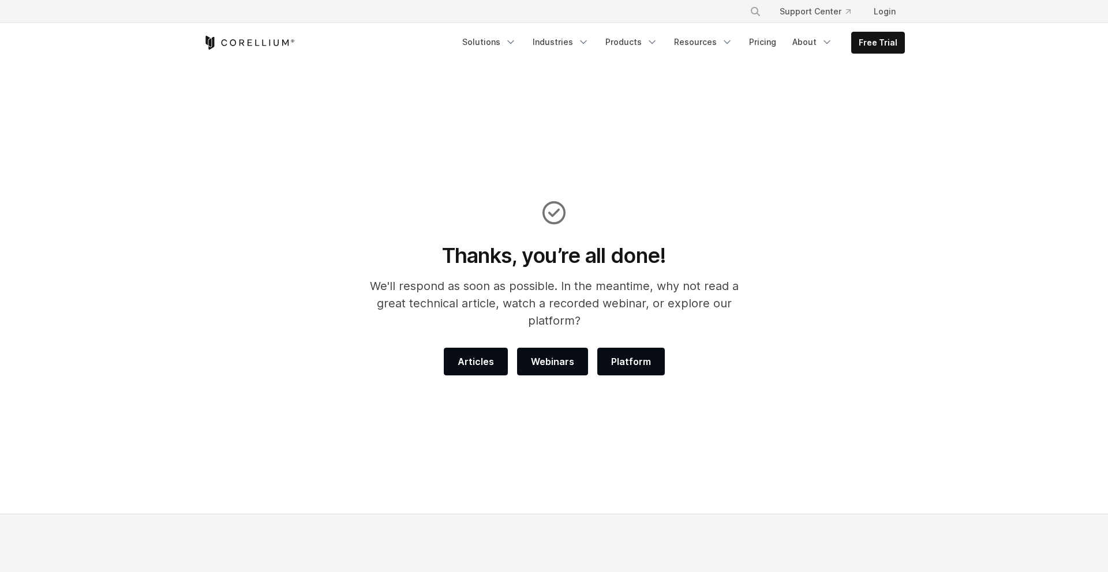
click at [464, 263] on h1 "Thanks, you’re all done!" at bounding box center [554, 255] width 400 height 25
click at [559, 284] on p "We'll respond as soon as possible. In the meantime, why not read a great techni…" at bounding box center [554, 303] width 400 height 52
click at [260, 42] on icon "Corellium Home" at bounding box center [249, 43] width 92 height 14
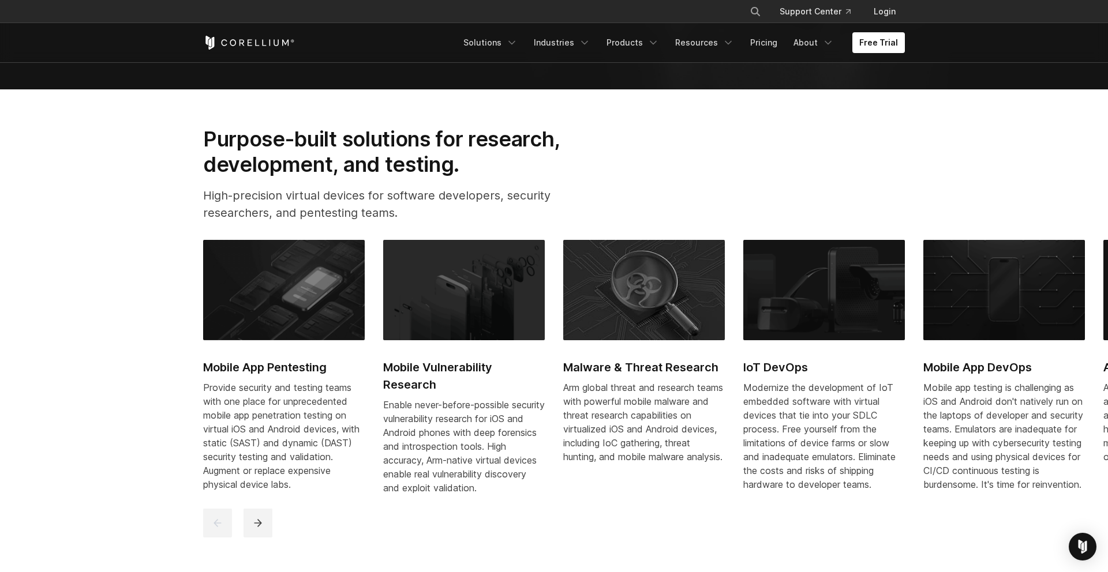
scroll to position [515, 0]
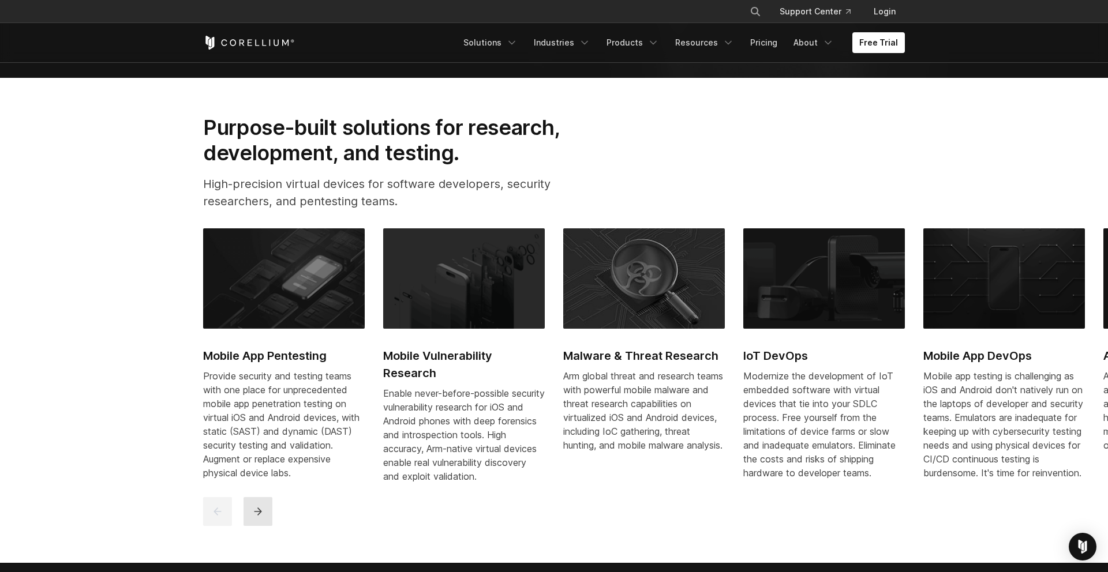
click at [269, 523] on button "next" at bounding box center [257, 511] width 29 height 29
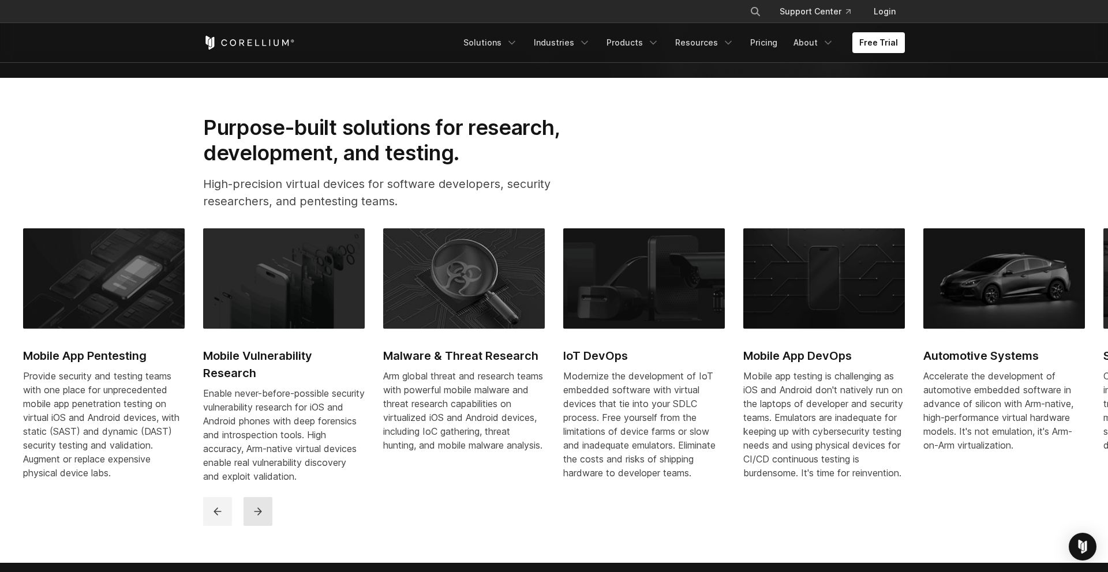
click at [269, 523] on button "next" at bounding box center [257, 511] width 29 height 29
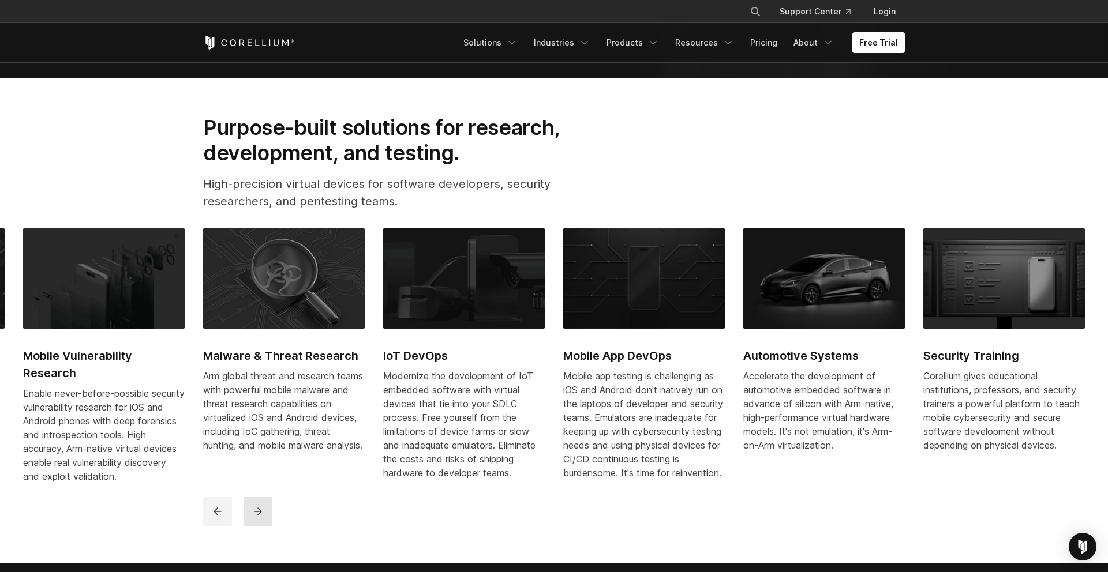
click at [269, 523] on button "next" at bounding box center [257, 511] width 29 height 29
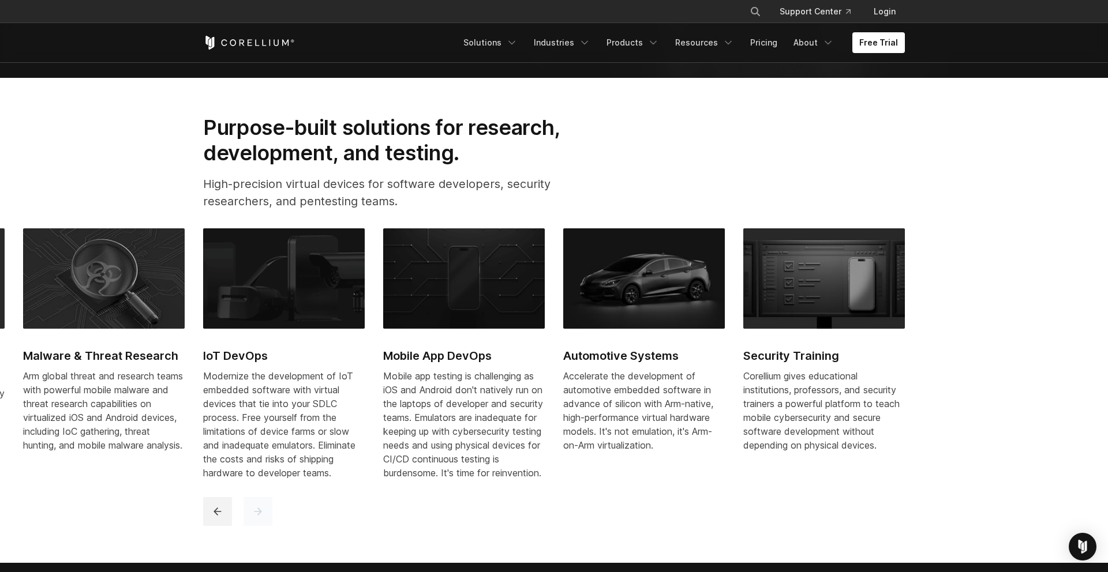
click at [269, 523] on button "next" at bounding box center [257, 511] width 29 height 29
click at [257, 517] on icon "next" at bounding box center [258, 512] width 12 height 12
click at [517, 78] on section "Purpose-built solutions for research, development, and testing. High-precision …" at bounding box center [554, 320] width 1108 height 485
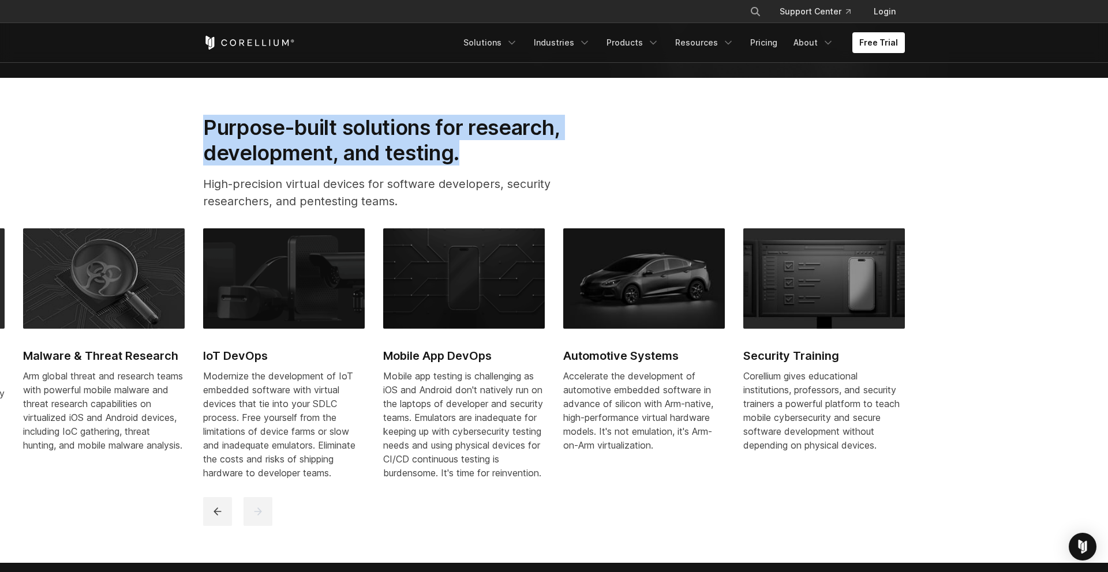
drag, startPoint x: 191, startPoint y: 125, endPoint x: 542, endPoint y: 165, distance: 353.7
click at [542, 165] on div "Purpose-built solutions for research, development, and testing. High-precision …" at bounding box center [400, 167] width 417 height 104
click at [542, 165] on h2 "Purpose-built solutions for research, development, and testing." at bounding box center [399, 140] width 393 height 51
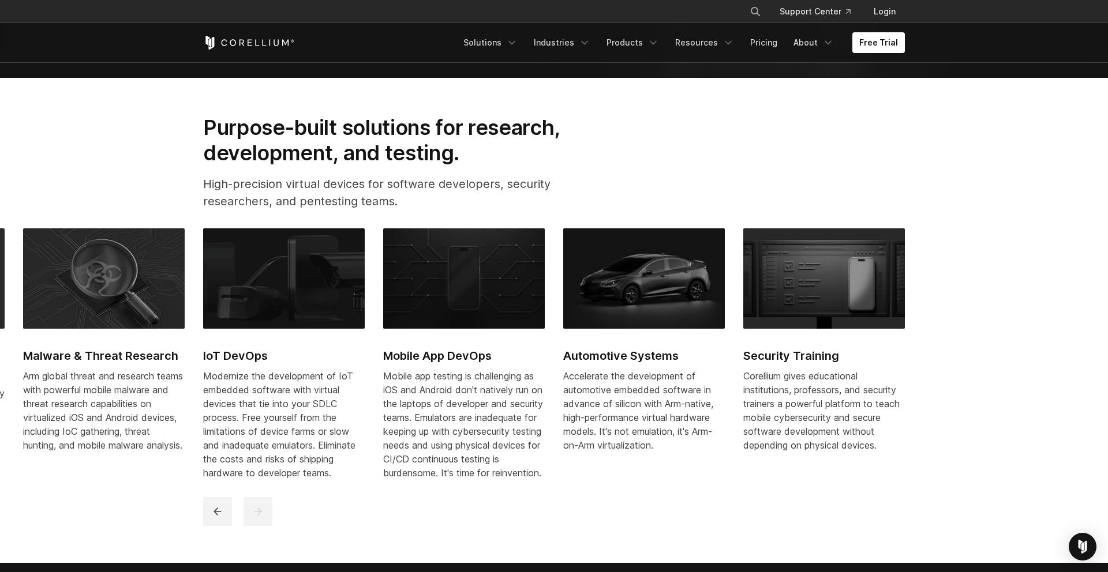
click at [542, 165] on h2 "Purpose-built solutions for research, development, and testing." at bounding box center [399, 140] width 393 height 51
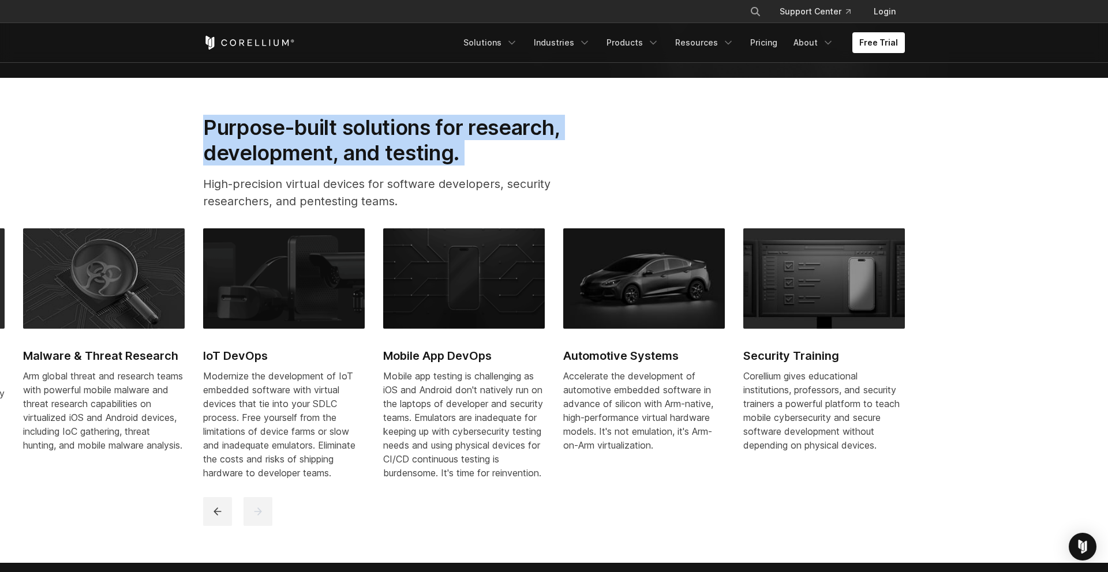
click at [477, 151] on h2 "Purpose-built solutions for research, development, and testing." at bounding box center [399, 140] width 393 height 51
drag, startPoint x: 477, startPoint y: 151, endPoint x: 189, endPoint y: 115, distance: 290.2
click at [189, 115] on section "Purpose-built solutions for research, development, and testing. High-precision …" at bounding box center [554, 320] width 1108 height 485
click at [334, 186] on p "High-precision virtual devices for software developers, security researchers, a…" at bounding box center [399, 192] width 393 height 35
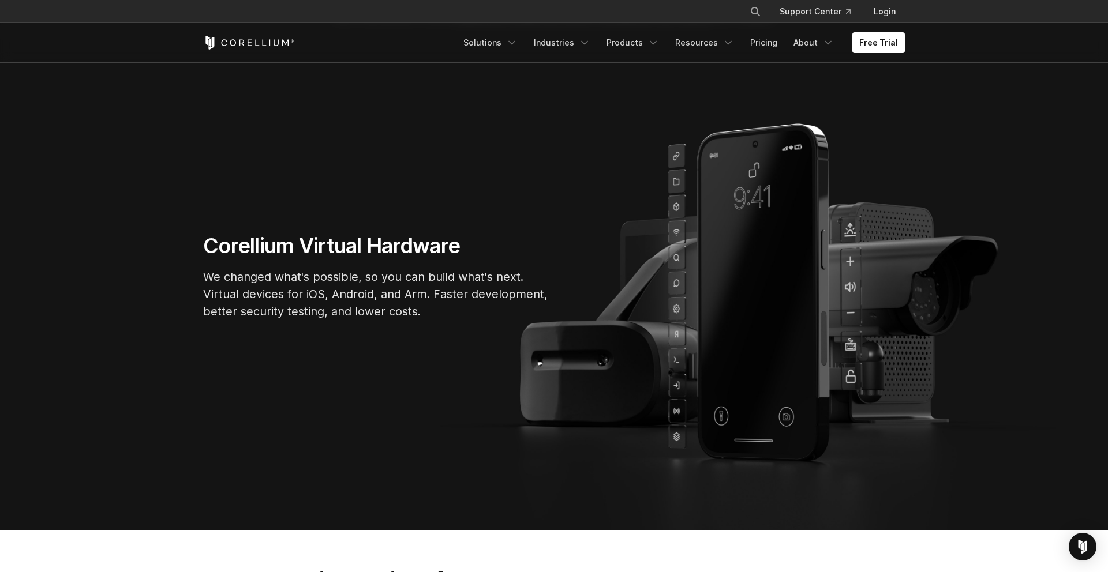
scroll to position [0, 0]
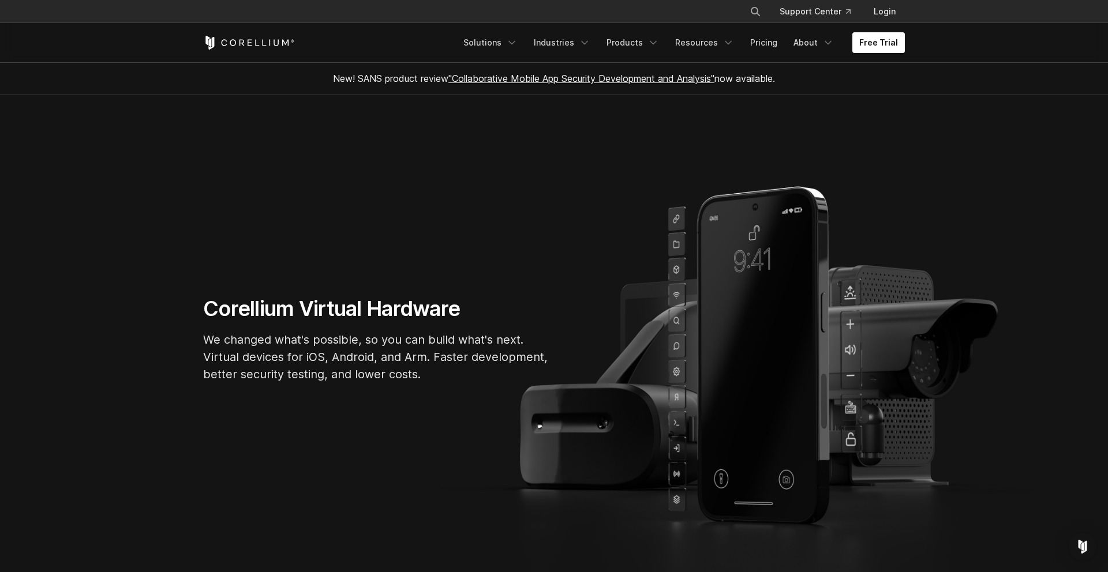
click at [453, 314] on h1 "Corellium Virtual Hardware" at bounding box center [376, 309] width 346 height 26
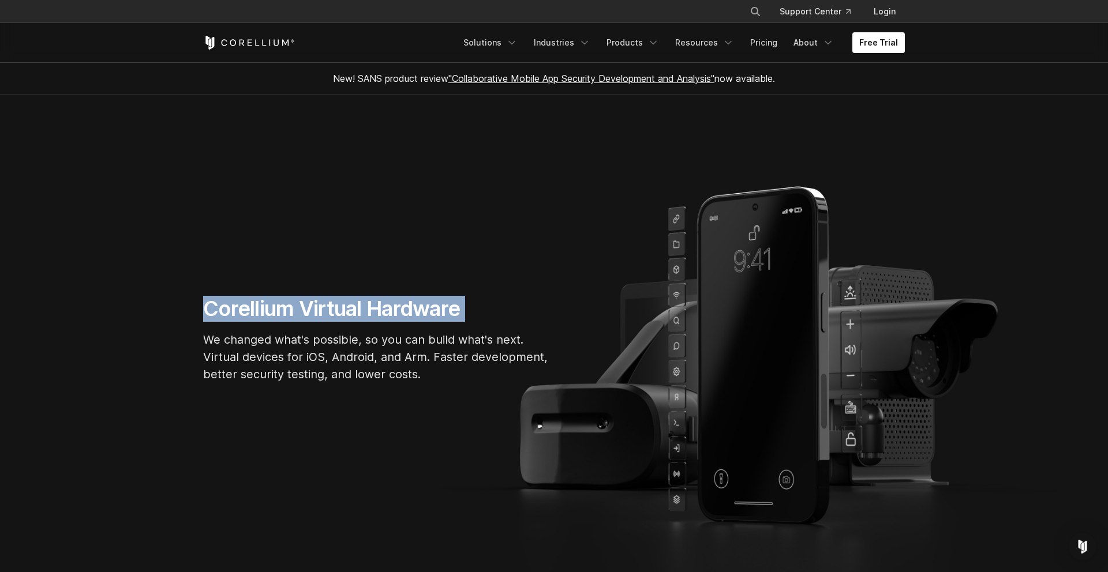
click at [495, 314] on h1 "Corellium Virtual Hardware" at bounding box center [376, 309] width 346 height 26
drag, startPoint x: 495, startPoint y: 314, endPoint x: 235, endPoint y: 307, distance: 259.7
click at [236, 307] on h1 "Corellium Virtual Hardware" at bounding box center [376, 309] width 346 height 26
click at [366, 327] on div "Corellium Virtual Hardware We changed what's possible, so you can build what's …" at bounding box center [376, 344] width 369 height 96
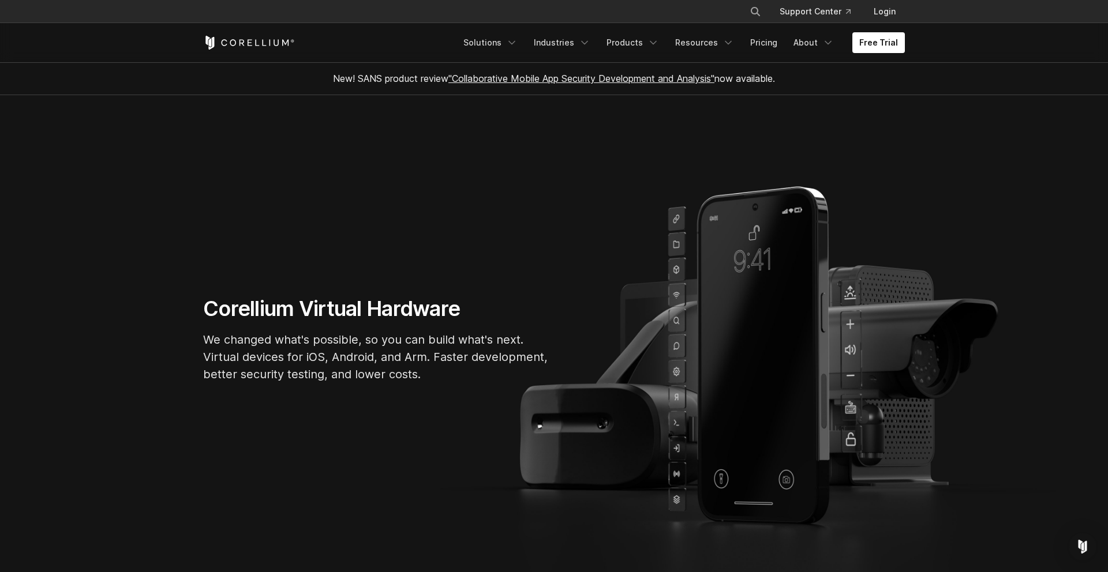
click at [366, 327] on div "Corellium Virtual Hardware We changed what's possible, so you can build what's …" at bounding box center [376, 344] width 369 height 96
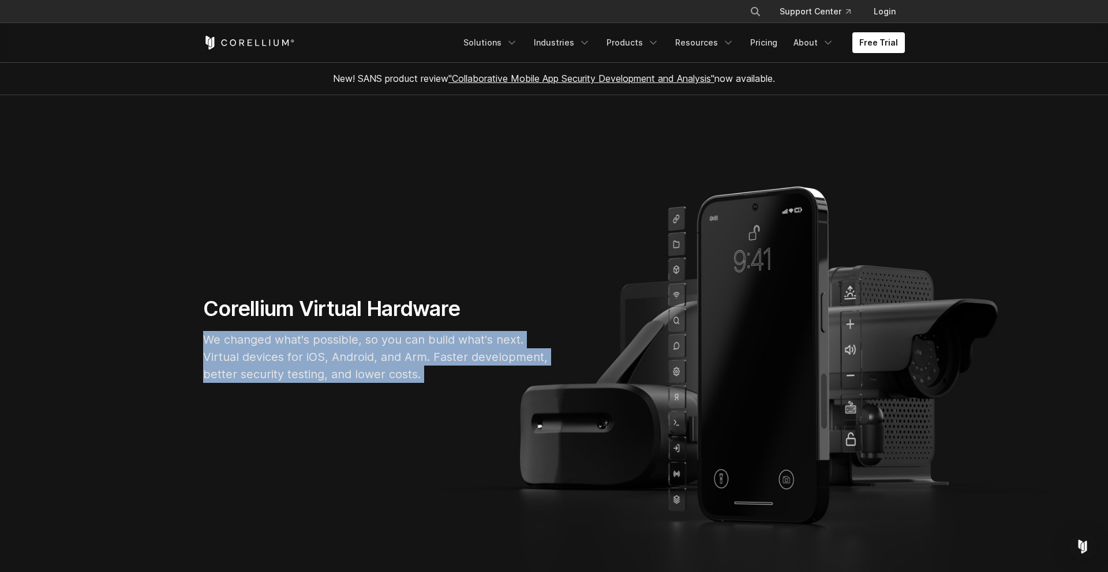
click at [363, 328] on div "Corellium Virtual Hardware We changed what's possible, so you can build what's …" at bounding box center [376, 344] width 369 height 96
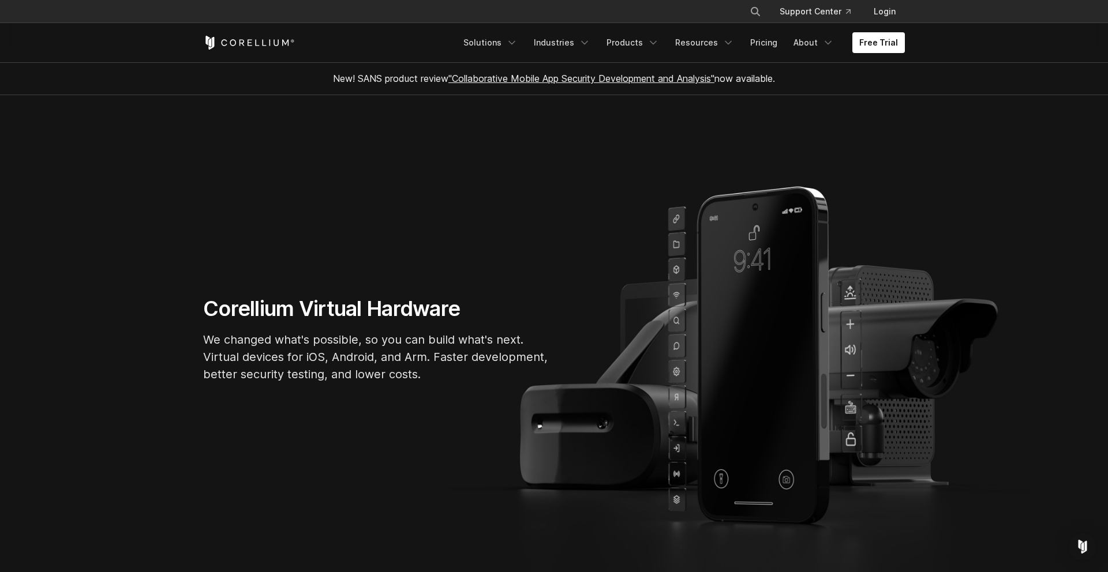
click at [363, 328] on div "Corellium Virtual Hardware We changed what's possible, so you can build what's …" at bounding box center [376, 344] width 369 height 96
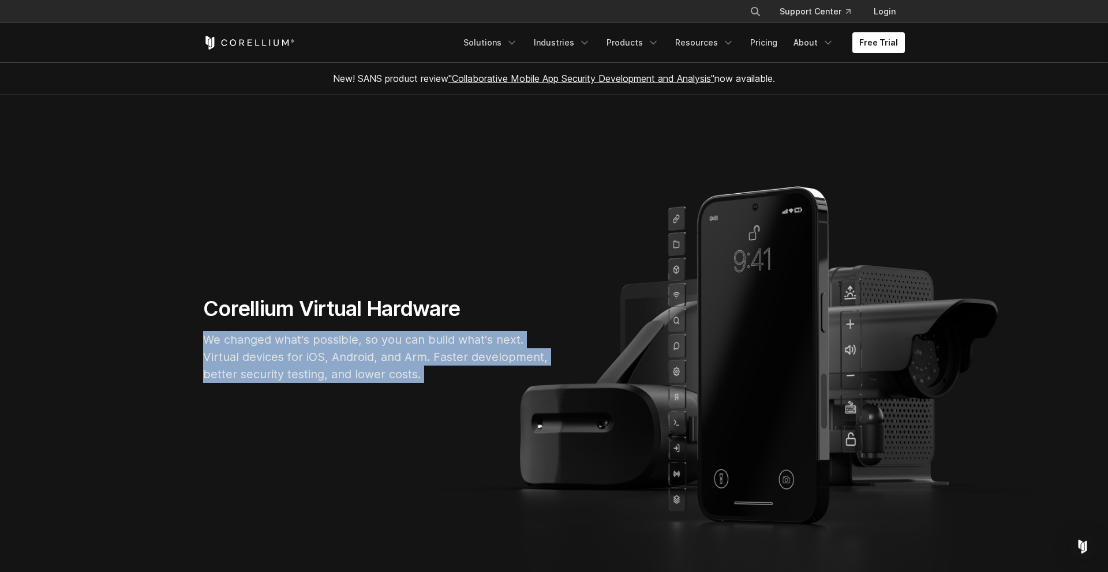
click at [367, 350] on p "We changed what's possible, so you can build what's next. Virtual devices for i…" at bounding box center [376, 357] width 346 height 52
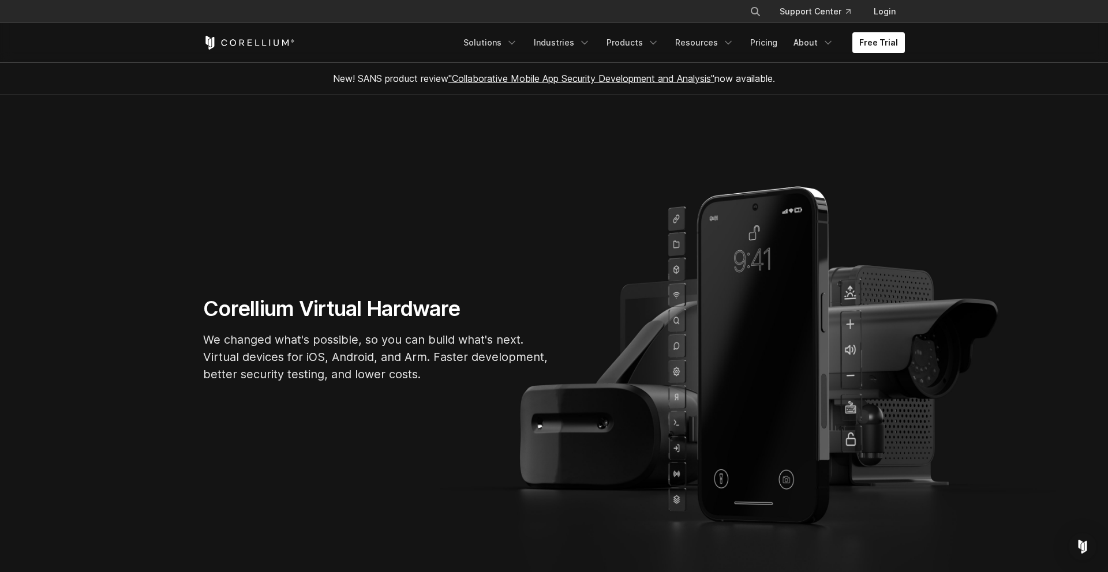
click at [367, 350] on p "We changed what's possible, so you can build what's next. Virtual devices for i…" at bounding box center [376, 357] width 346 height 52
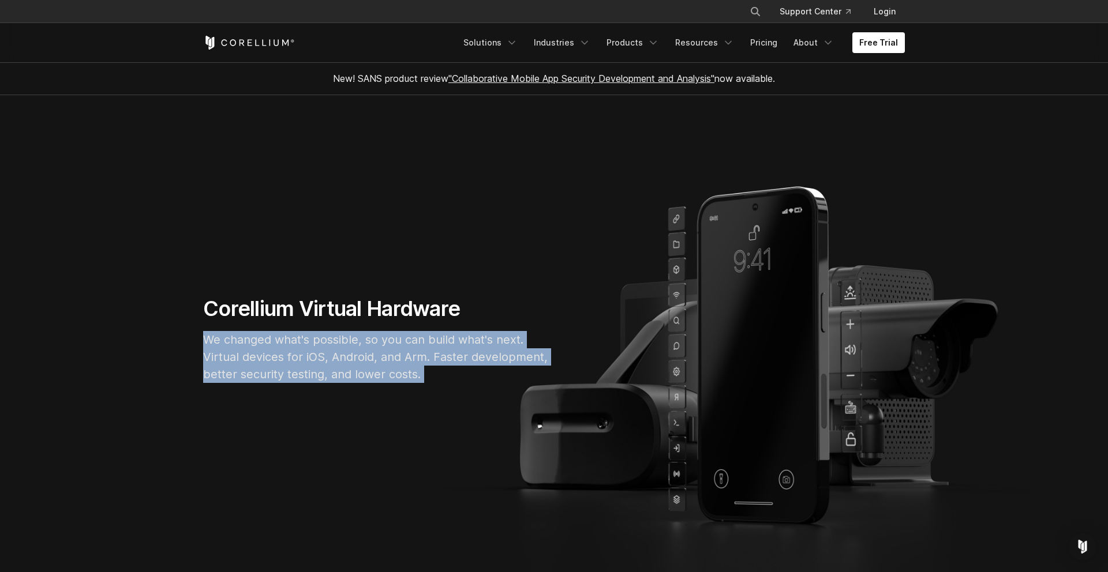
click at [434, 373] on p "We changed what's possible, so you can build what's next. Virtual devices for i…" at bounding box center [376, 357] width 346 height 52
drag, startPoint x: 434, startPoint y: 374, endPoint x: 224, endPoint y: 330, distance: 215.1
click at [224, 330] on div "Corellium Virtual Hardware We changed what's possible, so you can build what's …" at bounding box center [376, 344] width 369 height 96
click at [305, 353] on p "We changed what's possible, so you can build what's next. Virtual devices for i…" at bounding box center [376, 357] width 346 height 52
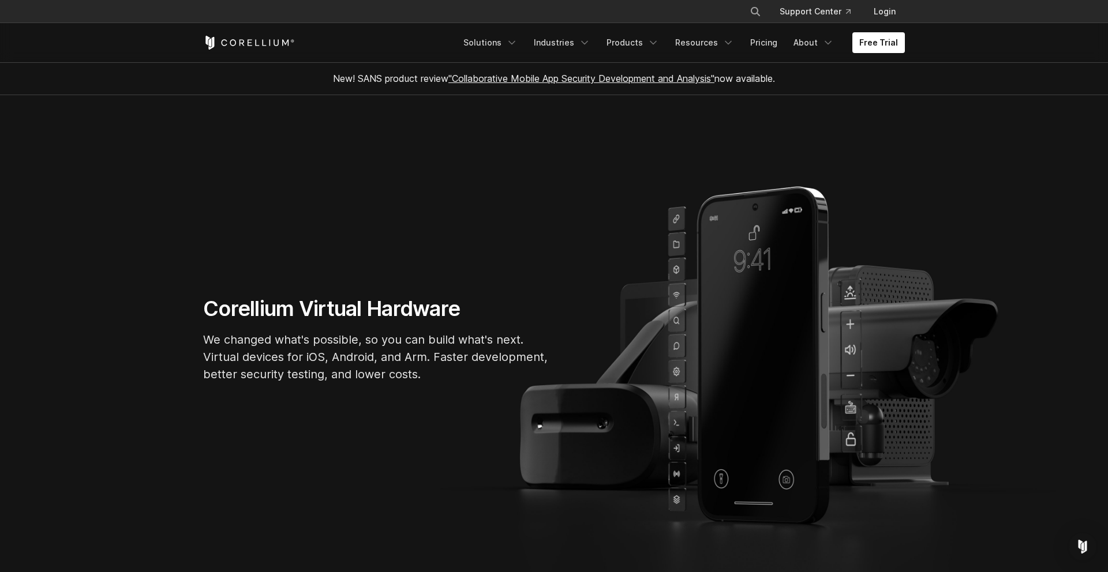
click at [305, 353] on p "We changed what's possible, so you can build what's next. Virtual devices for i…" at bounding box center [376, 357] width 346 height 52
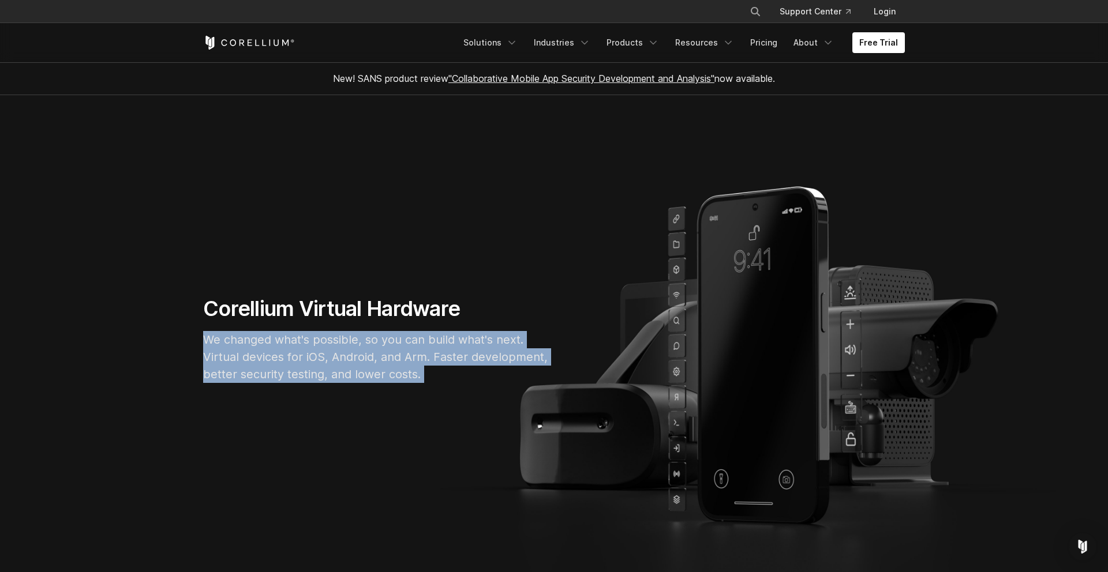
click at [462, 377] on p "We changed what's possible, so you can build what's next. Virtual devices for i…" at bounding box center [376, 357] width 346 height 52
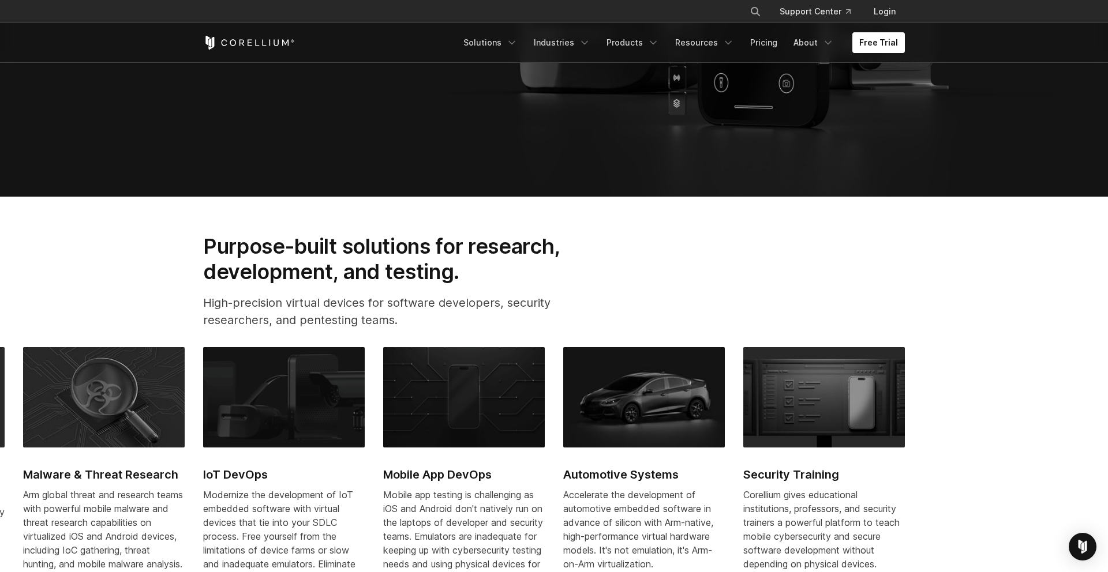
scroll to position [566, 0]
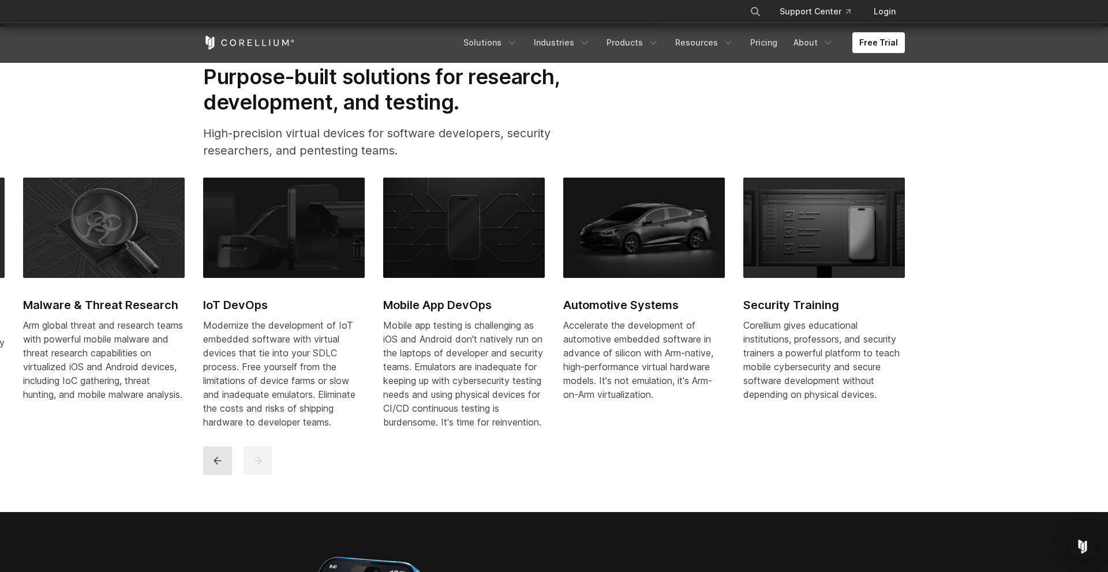
click at [213, 467] on icon "previous" at bounding box center [218, 461] width 12 height 12
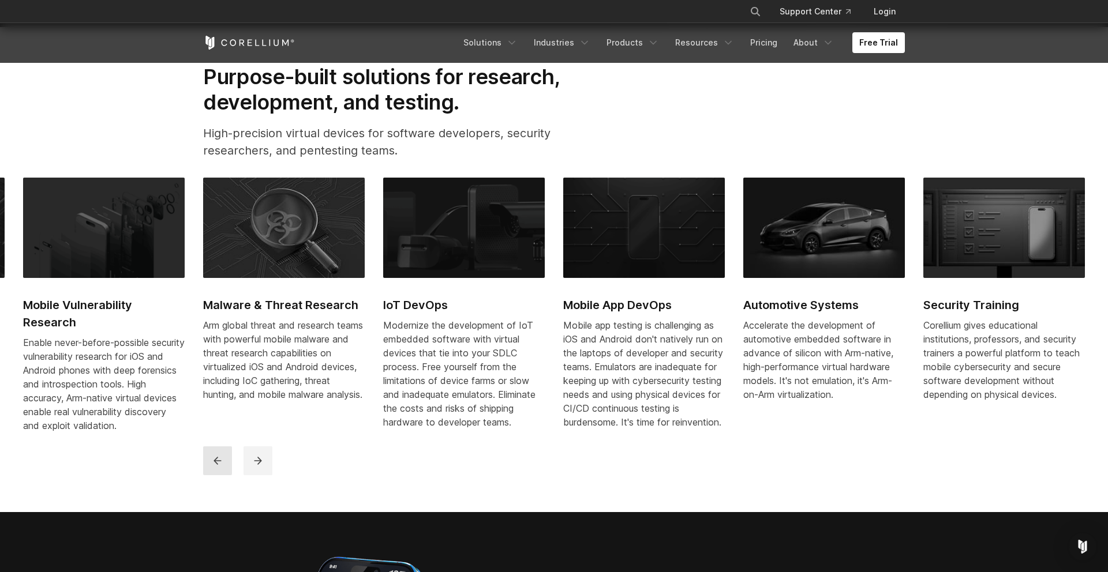
click at [213, 467] on icon "previous" at bounding box center [218, 461] width 12 height 12
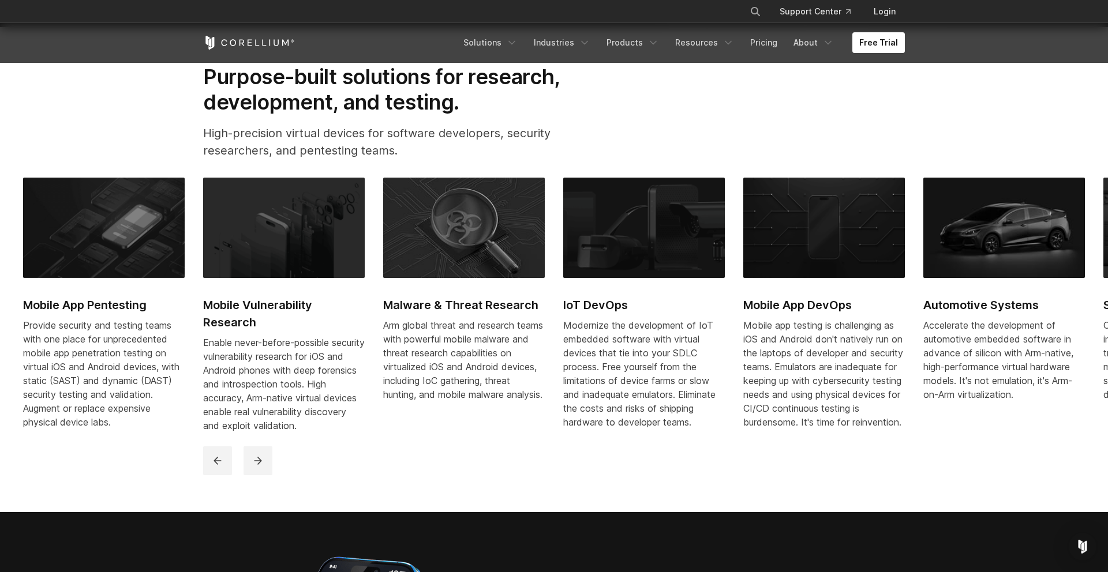
click at [70, 297] on h2 "Mobile App Pentesting" at bounding box center [104, 305] width 162 height 17
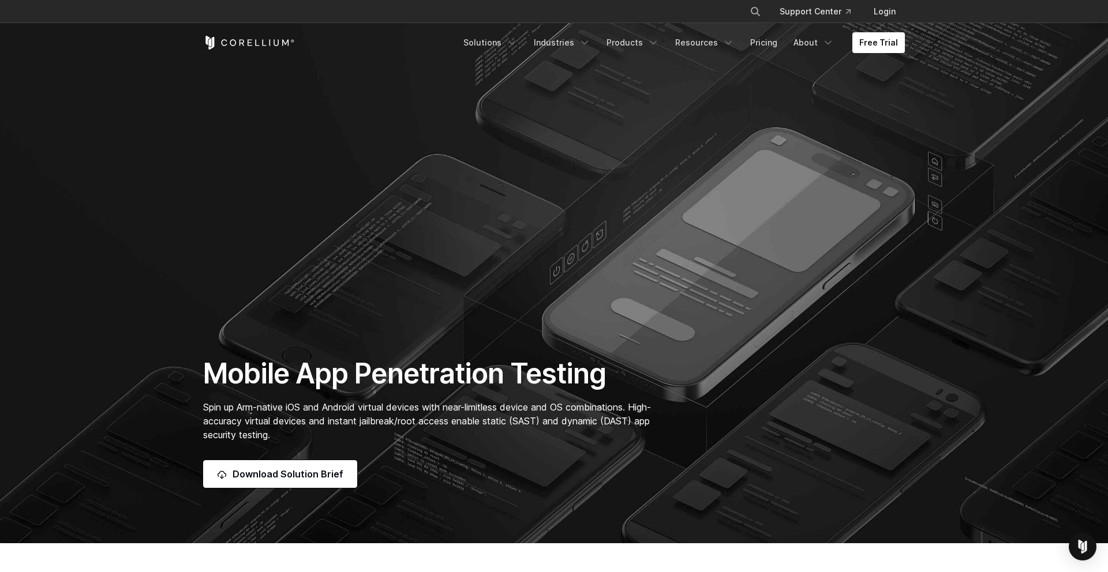
drag, startPoint x: 212, startPoint y: 407, endPoint x: 339, endPoint y: 411, distance: 127.0
click at [339, 411] on span "Spin up Arm-native iOS and Android virtual devices with near-limitless device a…" at bounding box center [427, 421] width 448 height 39
click at [291, 212] on section "Mobile App Penetration Testing Spin up Arm-native iOS and Android virtual devic…" at bounding box center [554, 271] width 1108 height 543
drag, startPoint x: 375, startPoint y: 409, endPoint x: 535, endPoint y: 409, distance: 159.8
click at [535, 409] on span "Spin up Arm-native iOS and Android virtual devices with near-limitless device a…" at bounding box center [427, 421] width 448 height 39
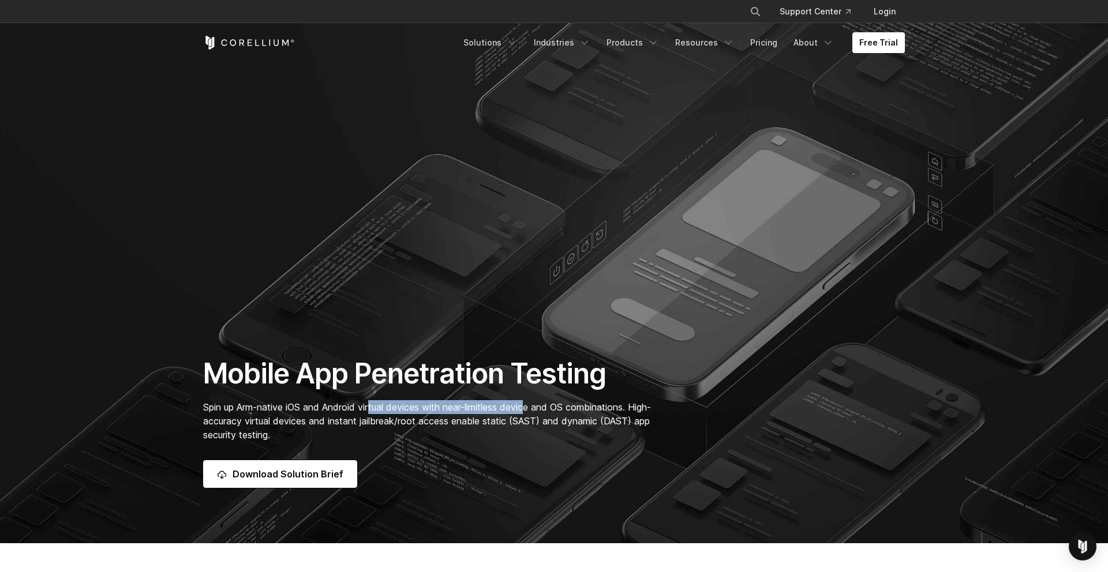
click at [535, 409] on span "Spin up Arm-native iOS and Android virtual devices with near-limitless device a…" at bounding box center [427, 421] width 448 height 39
click at [443, 408] on span "Spin up Arm-native iOS and Android virtual devices with near-limitless device a…" at bounding box center [427, 421] width 448 height 39
click at [535, 410] on span "Spin up Arm-native iOS and Android virtual devices with near-limitless device a…" at bounding box center [427, 421] width 448 height 39
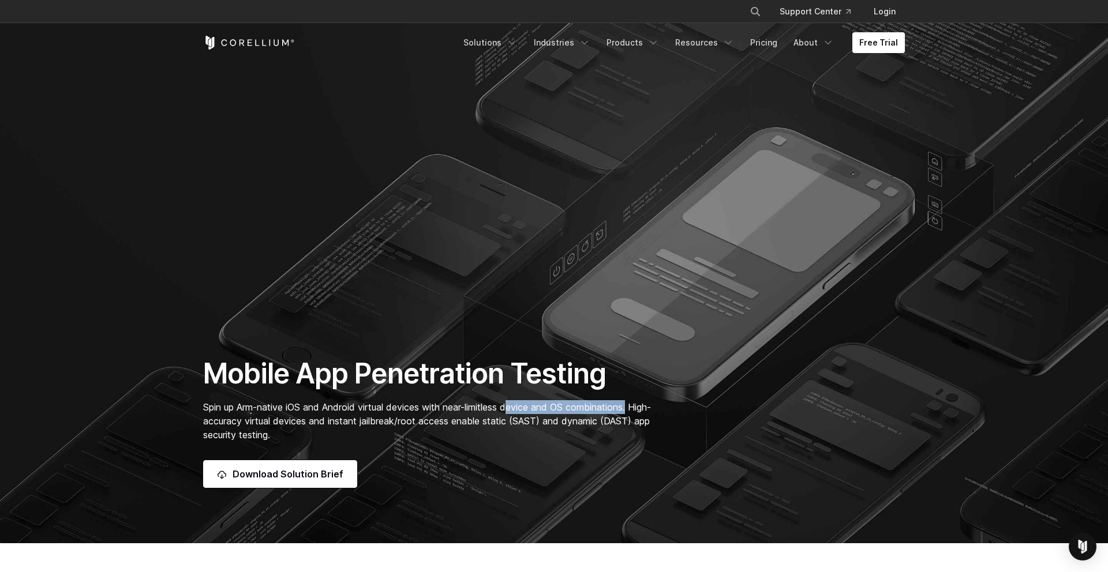
drag, startPoint x: 518, startPoint y: 407, endPoint x: 642, endPoint y: 407, distance: 123.5
click at [642, 407] on p "Spin up Arm-native iOS and Android virtual devices with near-limitless device a…" at bounding box center [433, 421] width 460 height 42
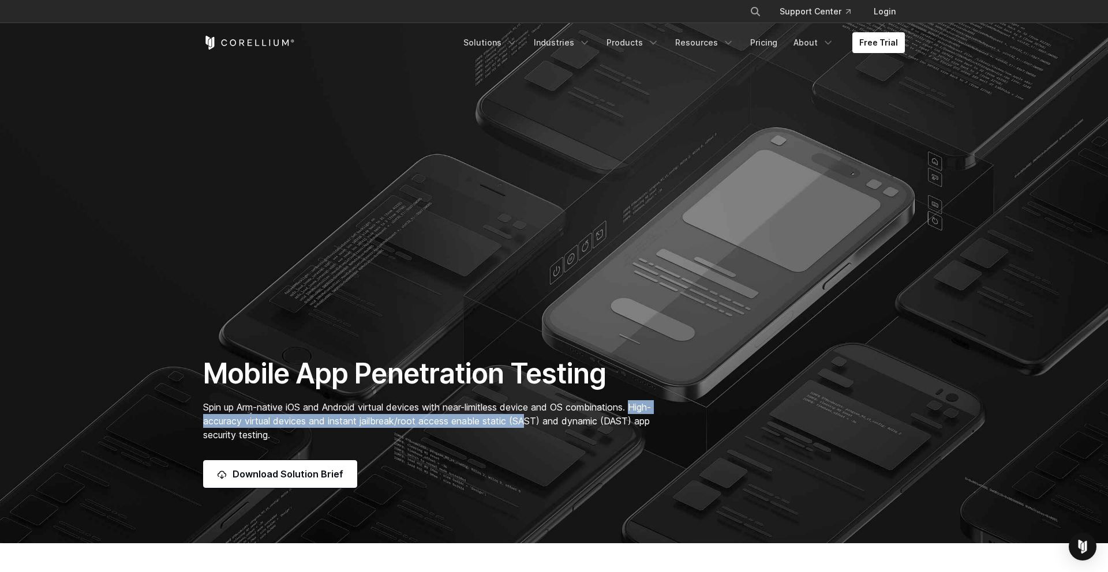
drag, startPoint x: 200, startPoint y: 427, endPoint x: 556, endPoint y: 427, distance: 356.0
click at [556, 427] on div "Mobile App Penetration Testing Spin up Arm-native iOS and Android virtual devic…" at bounding box center [433, 423] width 483 height 132
click at [556, 427] on p "Spin up Arm-native iOS and Android virtual devices with near-limitless device a…" at bounding box center [433, 421] width 460 height 42
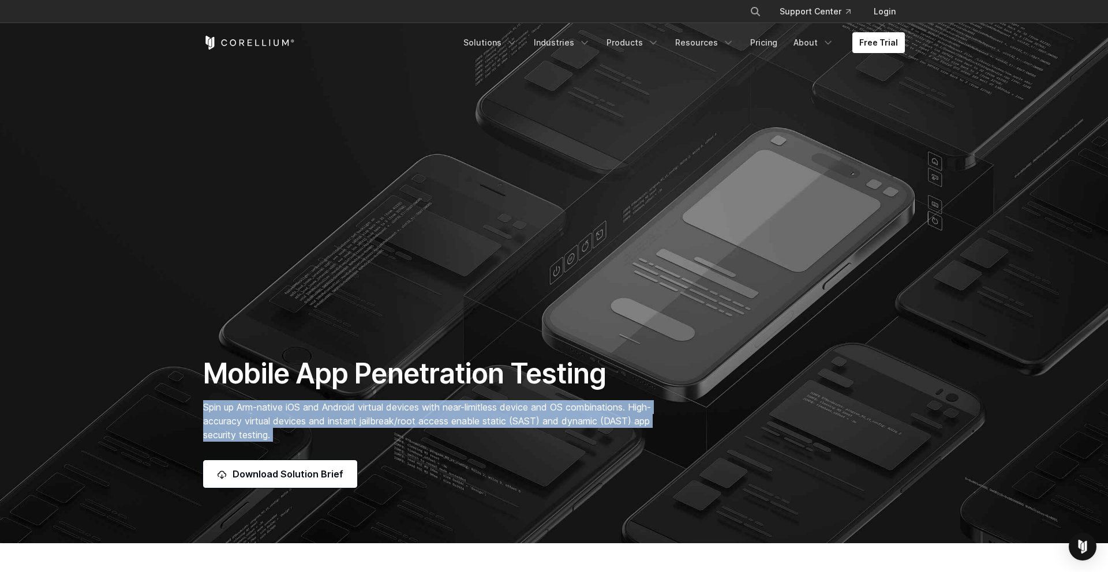
click at [409, 421] on span "Spin up Arm-native iOS and Android virtual devices with near-limitless device a…" at bounding box center [427, 421] width 448 height 39
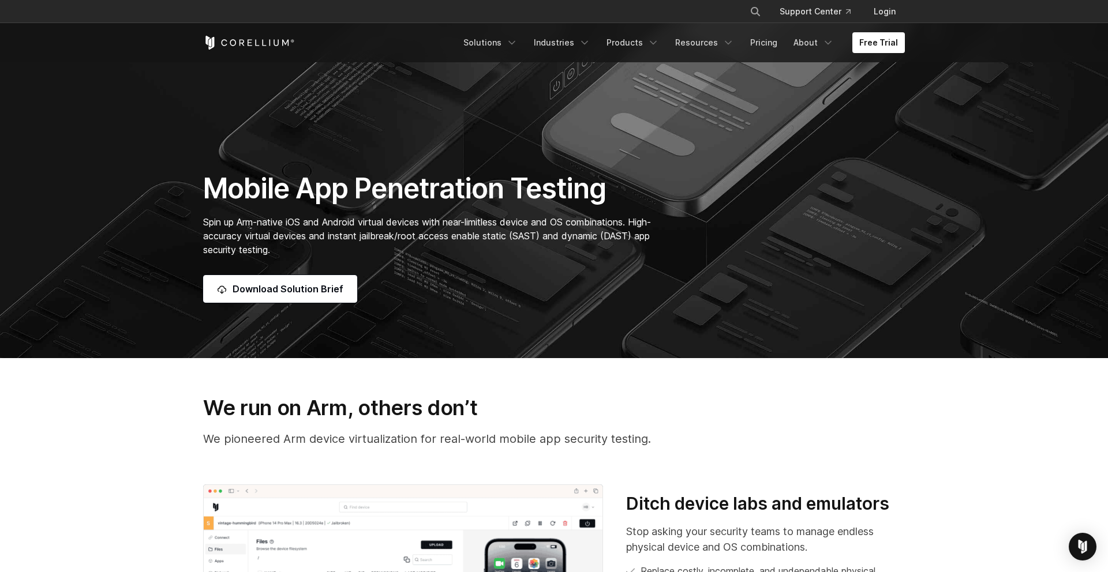
scroll to position [265, 0]
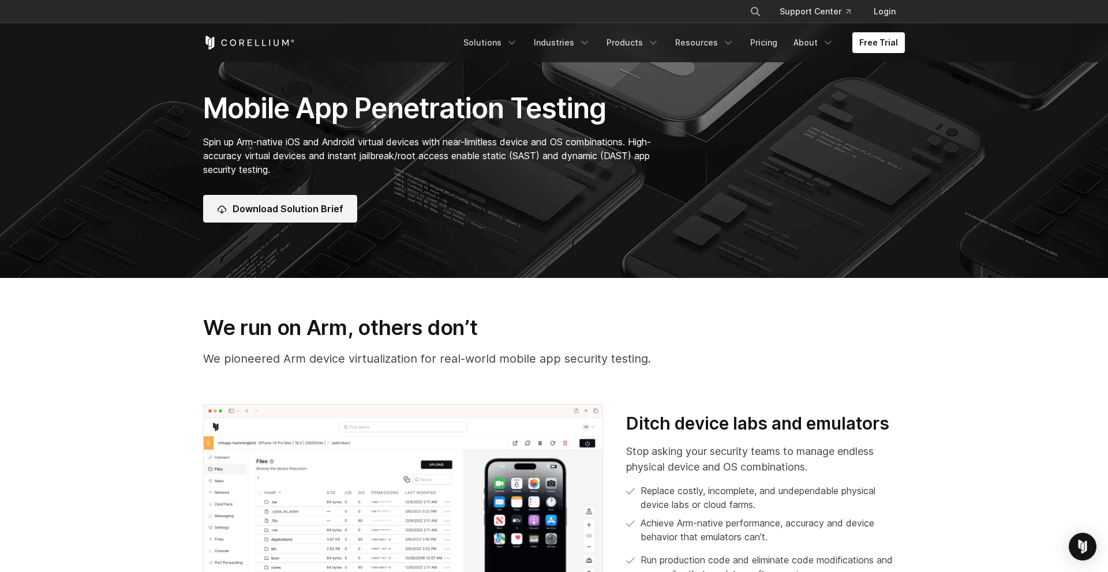
click at [306, 210] on span "Download Solution Brief" at bounding box center [287, 209] width 111 height 14
click at [622, 257] on section "Mobile App Penetration Testing Spin up Arm-native iOS and Android virtual devic…" at bounding box center [554, 6] width 1108 height 543
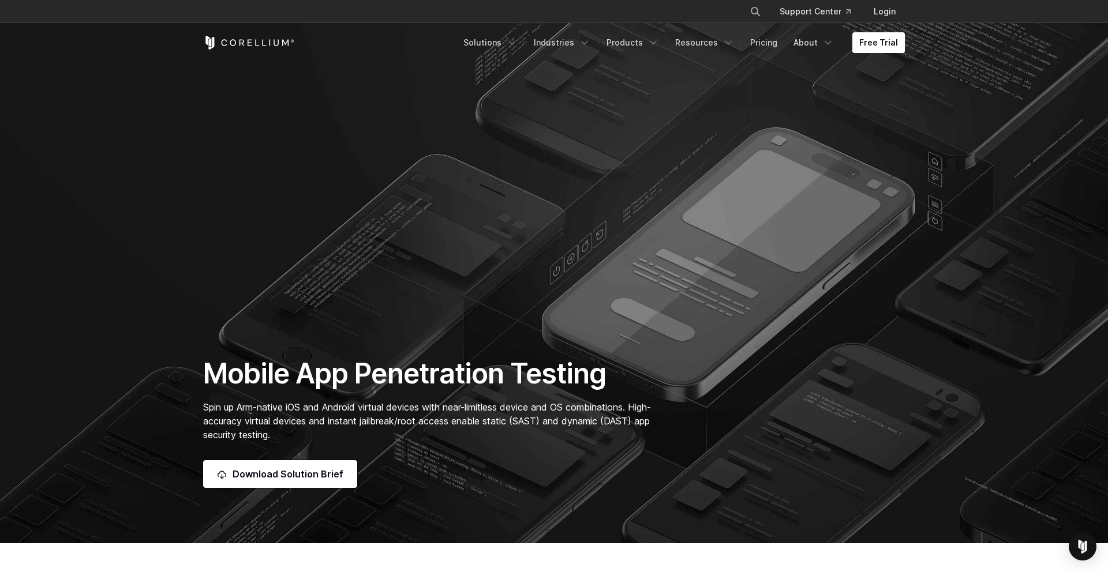
scroll to position [0, 0]
click at [507, 316] on section "Mobile App Penetration Testing Spin up Arm-native iOS and Android virtual devic…" at bounding box center [554, 271] width 1108 height 543
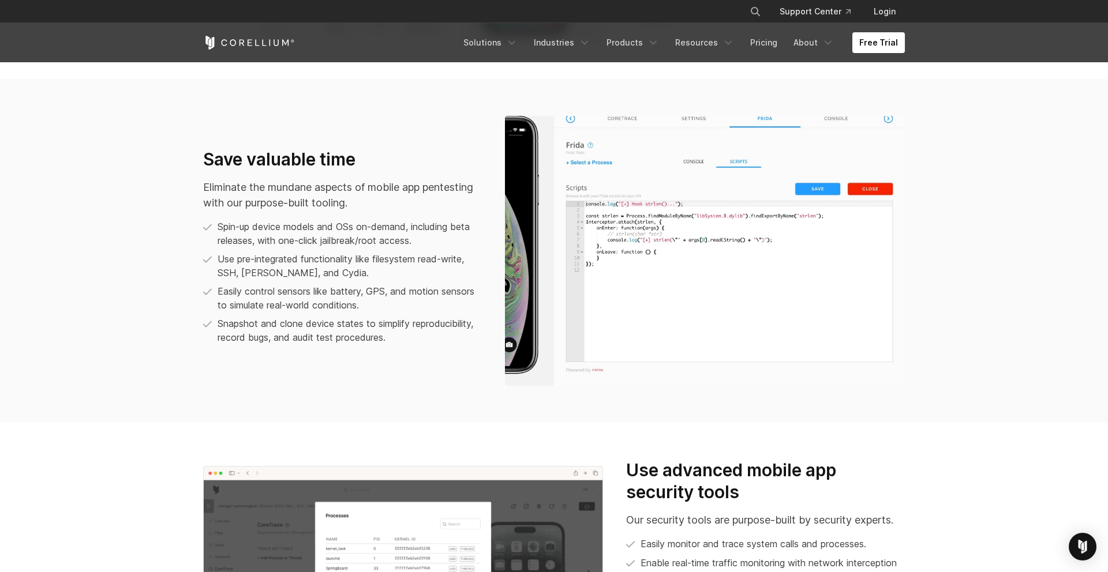
scroll to position [886, 0]
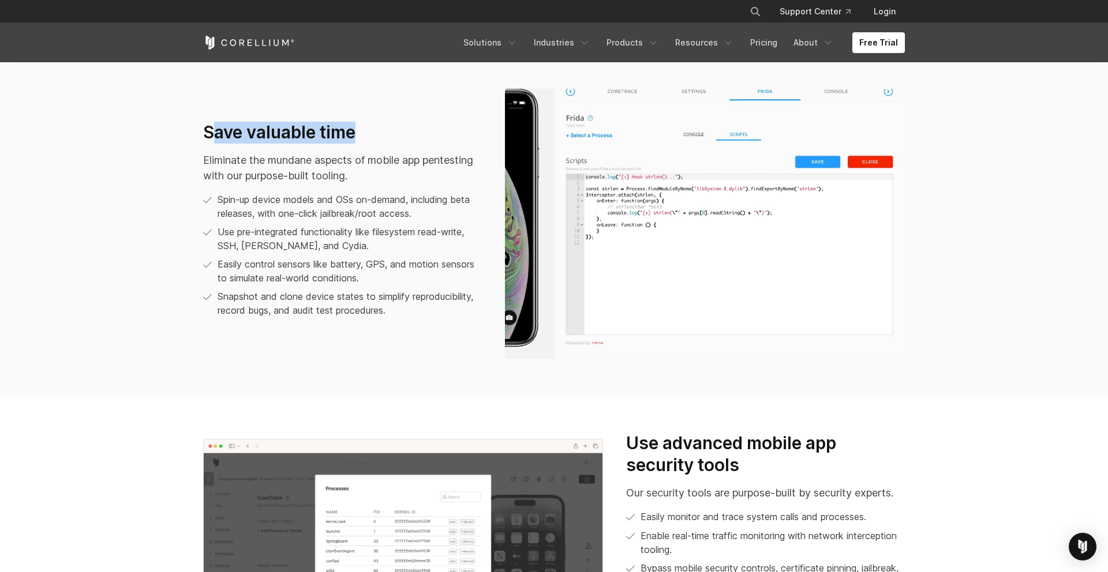
drag, startPoint x: 209, startPoint y: 132, endPoint x: 370, endPoint y: 134, distance: 161.6
click at [370, 134] on h3 "Save valuable time" at bounding box center [342, 133] width 279 height 22
click at [317, 176] on p "Eliminate the mundane aspects of mobile app pentesting with our purpose-built t…" at bounding box center [342, 167] width 279 height 31
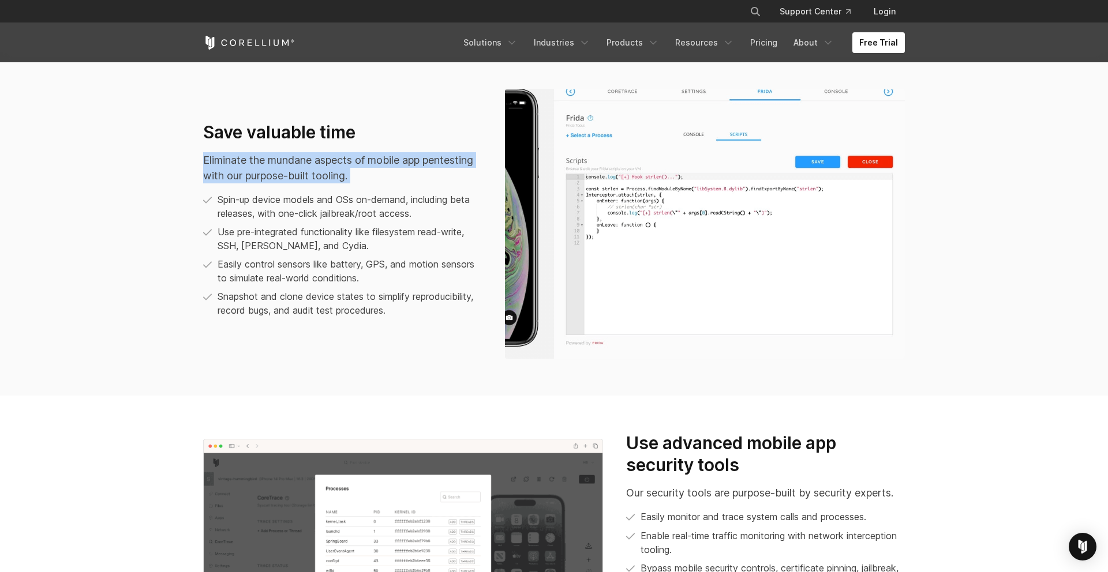
click at [400, 200] on p "Spin-up device models and OSs on-demand, including beta releases, with one-clic…" at bounding box center [349, 207] width 264 height 28
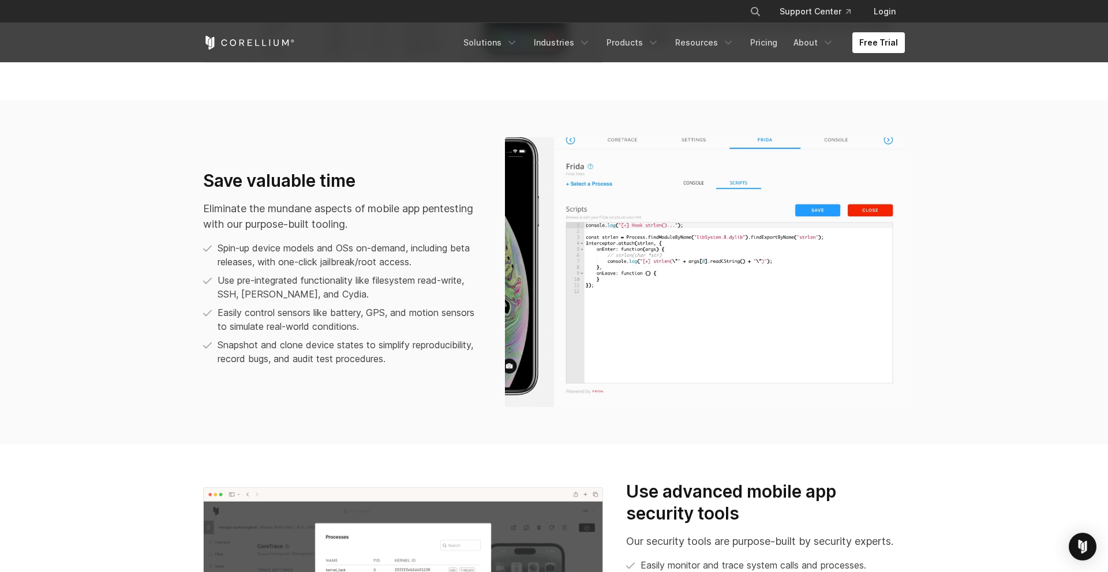
scroll to position [828, 0]
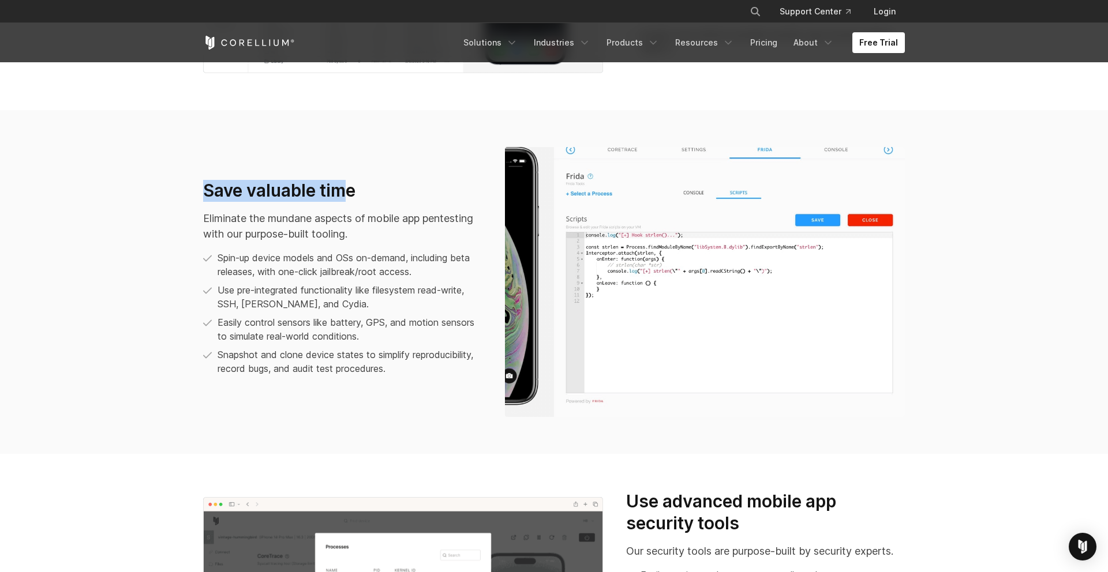
drag, startPoint x: 201, startPoint y: 183, endPoint x: 425, endPoint y: 194, distance: 224.7
click at [418, 194] on div "Save valuable time Eliminate the mundane aspects of mobile app pentesting with …" at bounding box center [343, 282] width 302 height 205
click at [335, 225] on p "Eliminate the mundane aspects of mobile app pentesting with our purpose-built t…" at bounding box center [342, 226] width 279 height 31
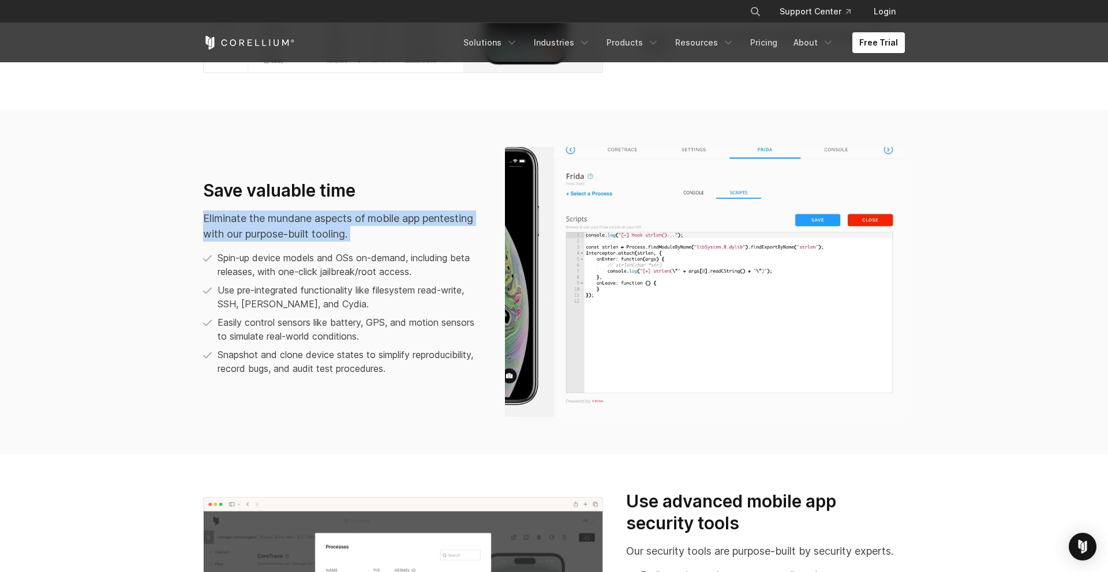
click at [417, 288] on p "Use pre-integrated functionality like filesystem read-write, SSH, FRIDA, and Cy…" at bounding box center [349, 297] width 264 height 28
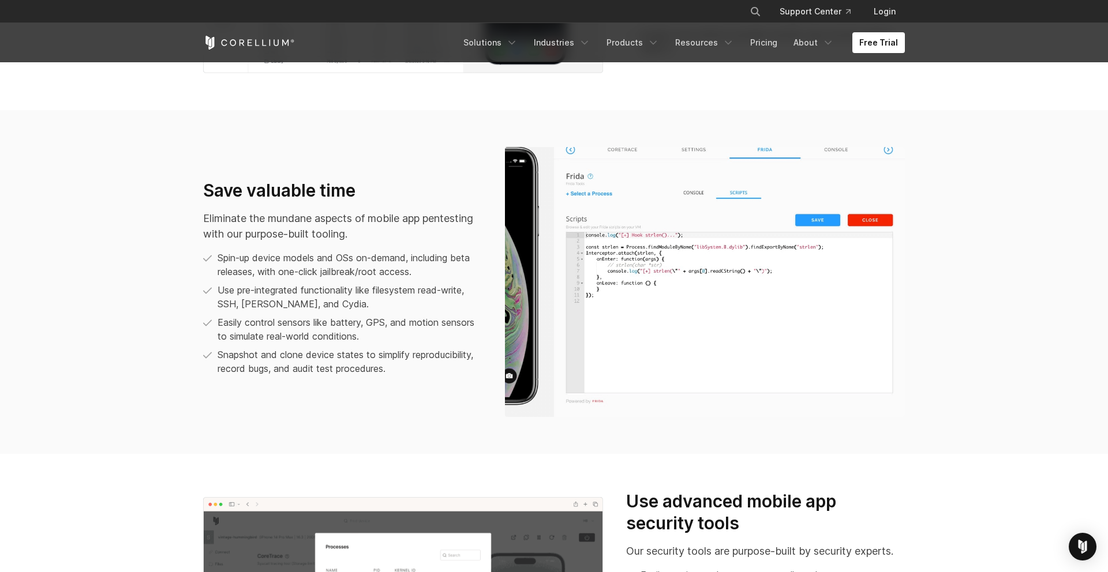
click at [474, 275] on p "Spin-up device models and OSs on-demand, including beta releases, with one-clic…" at bounding box center [349, 265] width 264 height 28
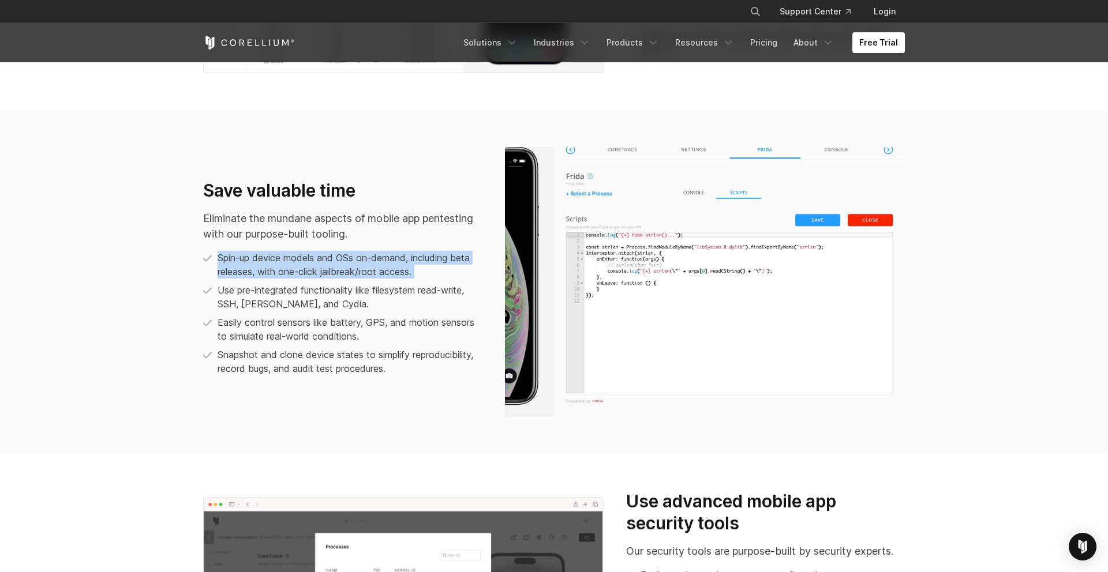
click at [474, 275] on p "Spin-up device models and OSs on-demand, including beta releases, with one-clic…" at bounding box center [349, 265] width 264 height 28
click at [470, 340] on p "Easily control sensors like battery, GPS, and motion sensors to simulate real-w…" at bounding box center [349, 330] width 264 height 28
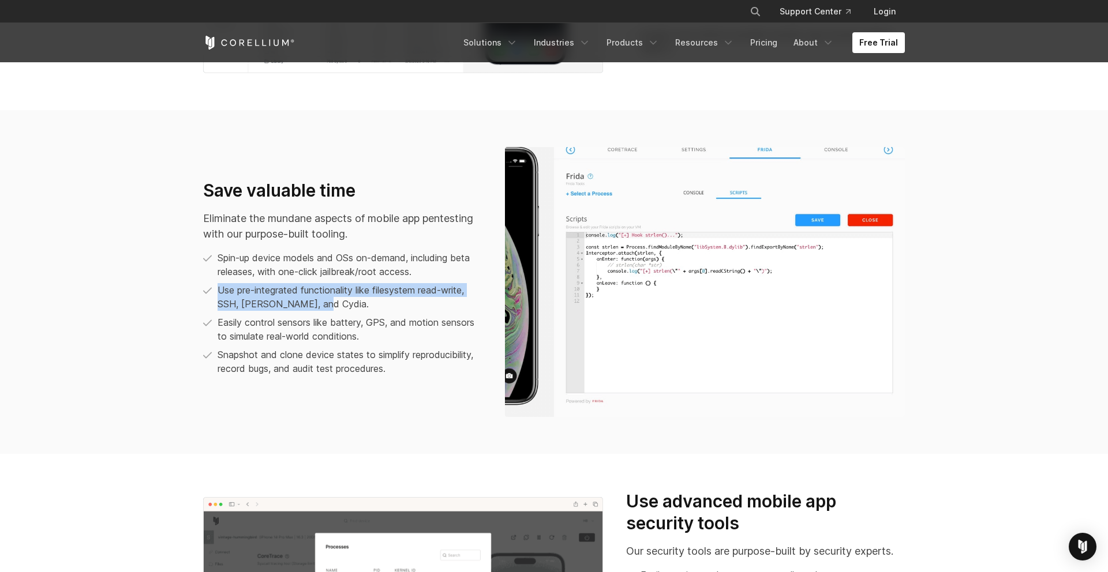
drag, startPoint x: 354, startPoint y: 302, endPoint x: 187, endPoint y: 279, distance: 167.7
click at [187, 279] on section "Save valuable time Eliminate the mundane aspects of mobile app pentesting with …" at bounding box center [554, 282] width 1108 height 344
click at [283, 321] on p "Easily control sensors like battery, GPS, and motion sensors to simulate real-w…" at bounding box center [349, 330] width 264 height 28
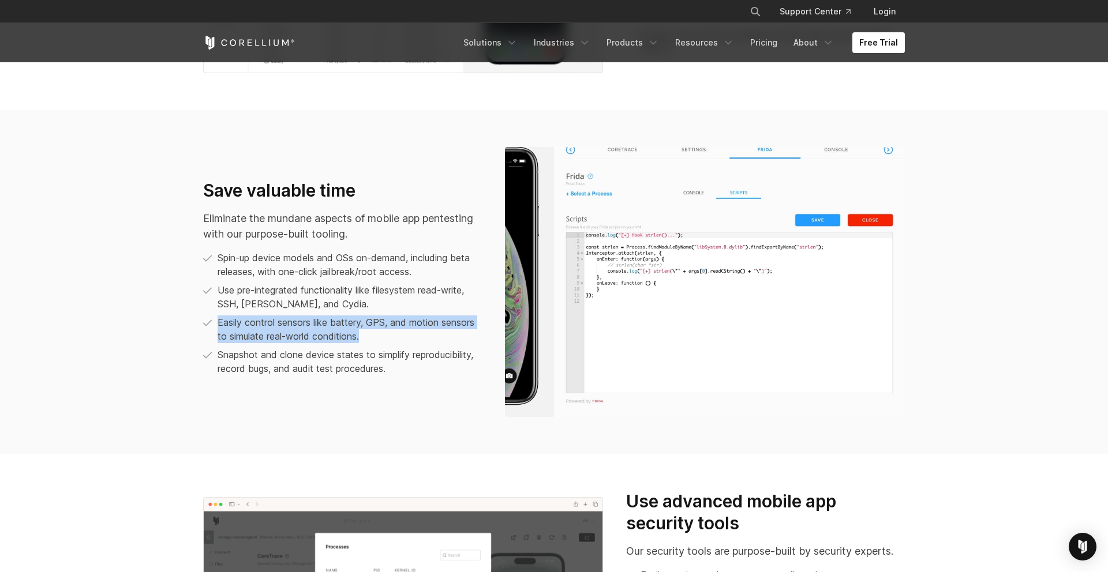
drag, startPoint x: 211, startPoint y: 328, endPoint x: 370, endPoint y: 336, distance: 159.4
click at [370, 336] on li "Easily control sensors like battery, GPS, and motion sensors to simulate real-w…" at bounding box center [342, 330] width 279 height 28
click at [370, 336] on p "Easily control sensors like battery, GPS, and motion sensors to simulate real-w…" at bounding box center [349, 330] width 264 height 28
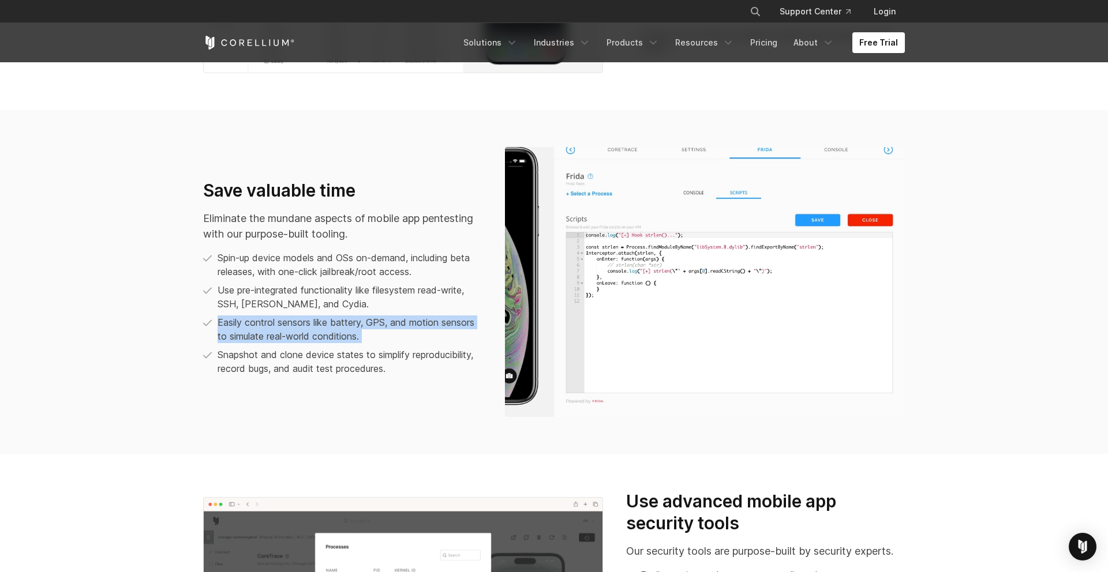
click at [370, 336] on p "Easily control sensors like battery, GPS, and motion sensors to simulate real-w…" at bounding box center [349, 330] width 264 height 28
click at [375, 336] on p "Easily control sensors like battery, GPS, and motion sensors to simulate real-w…" at bounding box center [349, 330] width 264 height 28
click at [391, 360] on p "Snapshot and clone device states to simplify reproducibility, record bugs, and …" at bounding box center [349, 362] width 264 height 28
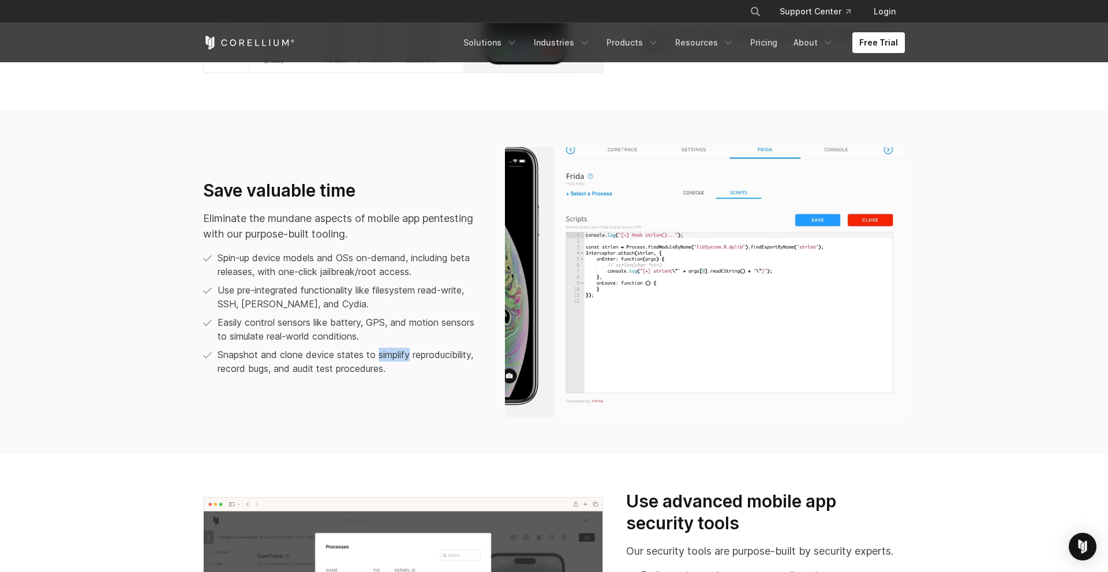
click at [391, 360] on p "Snapshot and clone device states to simplify reproducibility, record bugs, and …" at bounding box center [349, 362] width 264 height 28
click at [408, 376] on div "Save valuable time Eliminate the mundane aspects of mobile app pentesting with …" at bounding box center [343, 282] width 302 height 205
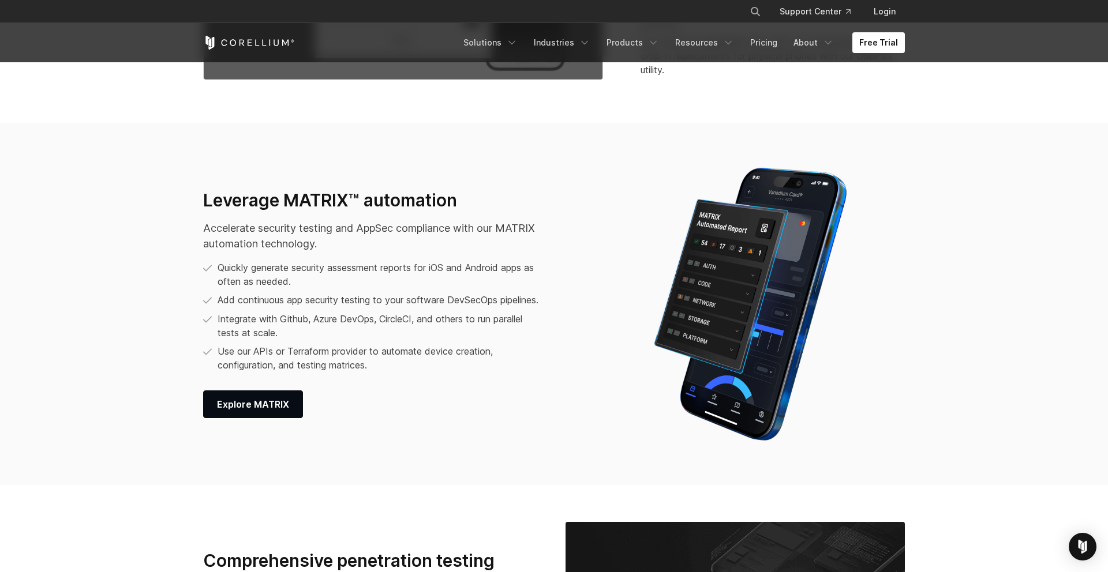
scroll to position [1476, 0]
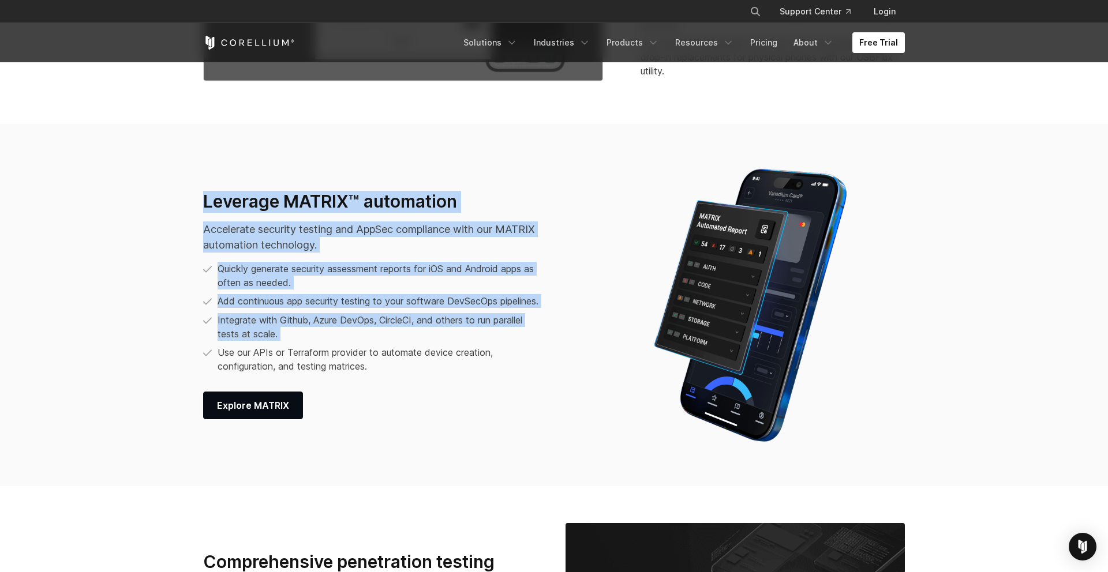
drag, startPoint x: 414, startPoint y: 366, endPoint x: 195, endPoint y: 187, distance: 282.6
click at [195, 191] on div "Leverage MATRIX™ automation Accelerate security testing and AppSec compliance w…" at bounding box center [403, 305] width 423 height 229
click at [348, 332] on p "Integrate with Github, Azure DevOps, CircleCI, and others to run parallel tests…" at bounding box center [381, 327] width 328 height 28
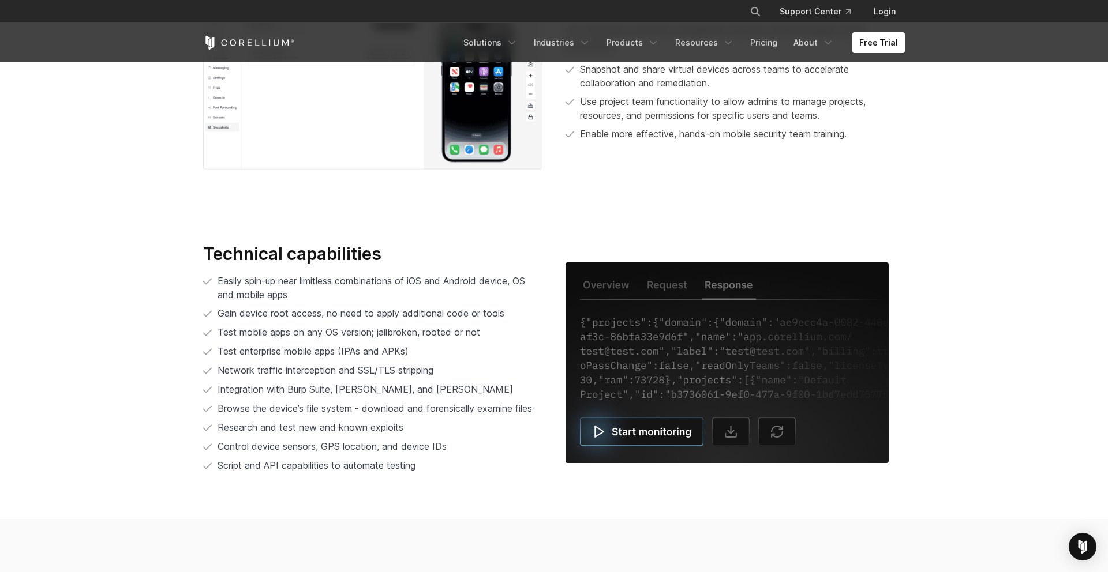
scroll to position [2366, 0]
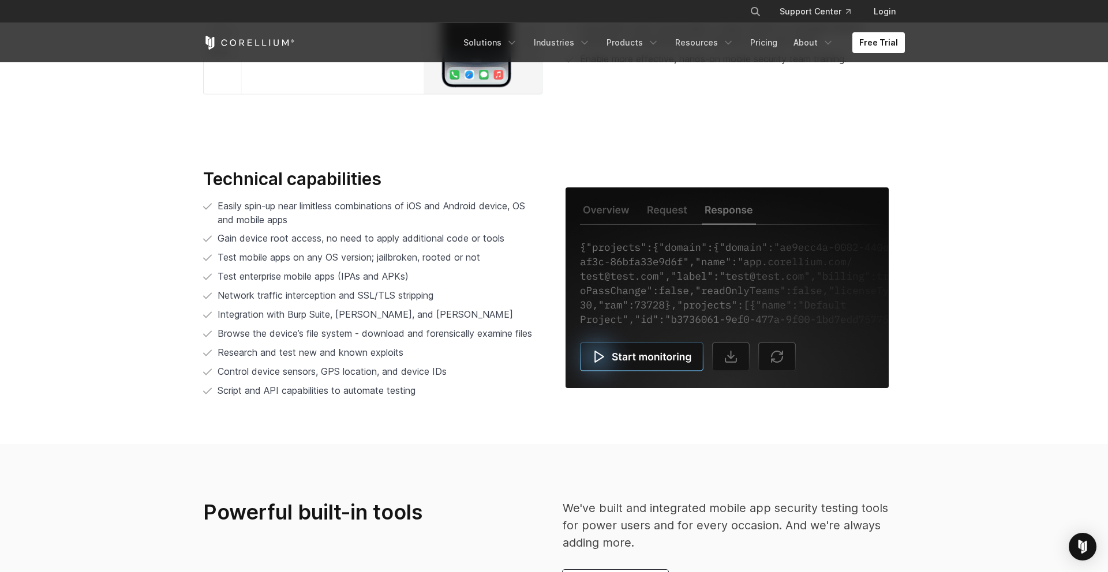
click at [659, 247] on img at bounding box center [726, 287] width 323 height 201
click at [391, 224] on p "Easily spin-up near limitless combinations of iOS and Android device, OS and mo…" at bounding box center [379, 213] width 325 height 28
click at [433, 294] on span "Network traffic interception and SSL/TLS stripping" at bounding box center [325, 296] width 216 height 12
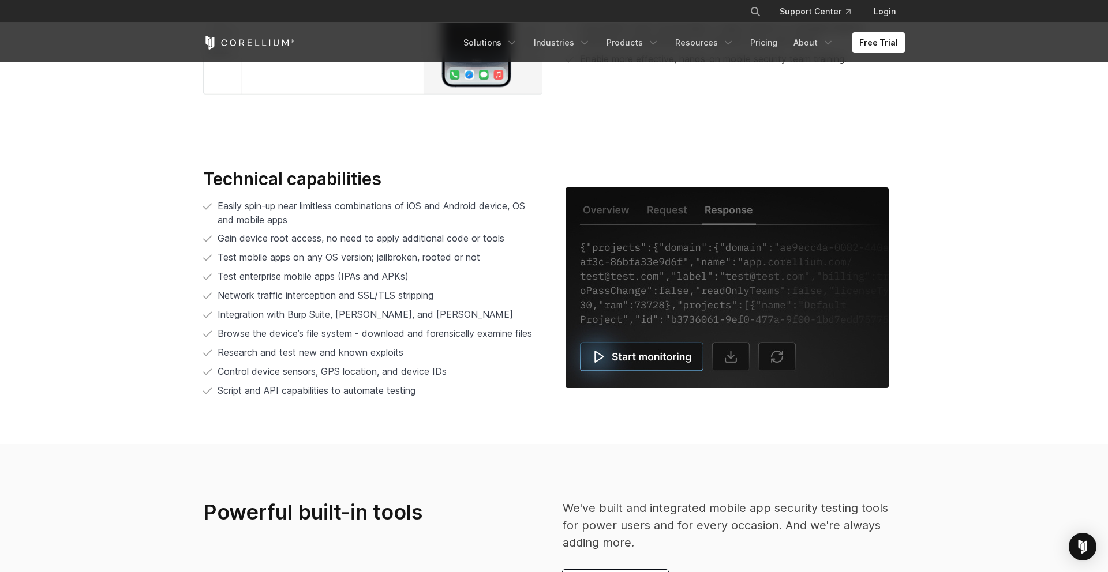
click at [433, 294] on span "Network traffic interception and SSL/TLS stripping" at bounding box center [325, 296] width 216 height 12
click at [493, 376] on li "Control device sensors, GPS location, and device IDs" at bounding box center [372, 372] width 339 height 14
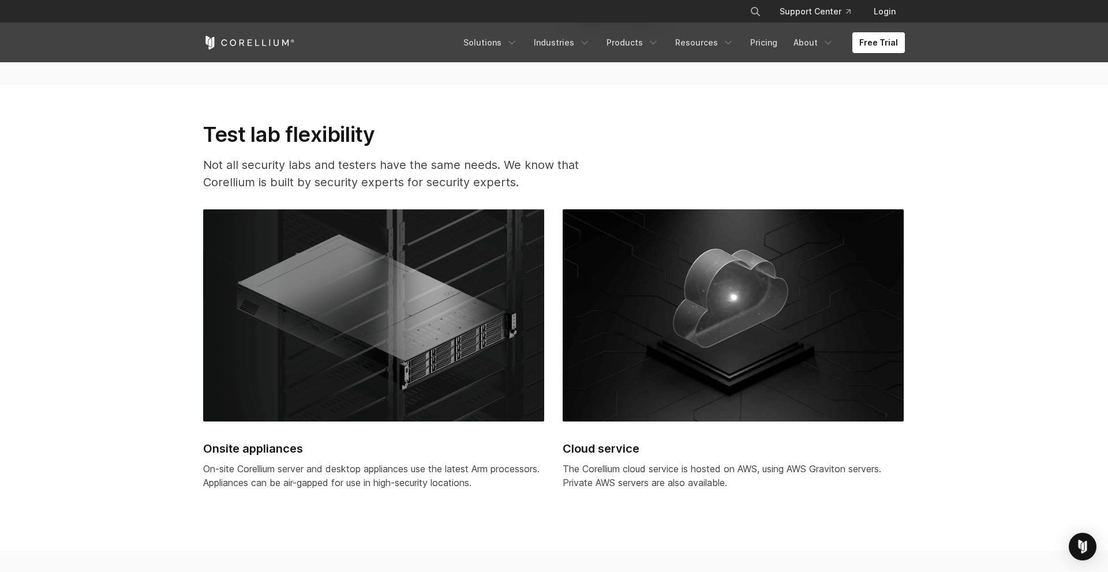
scroll to position [2929, 0]
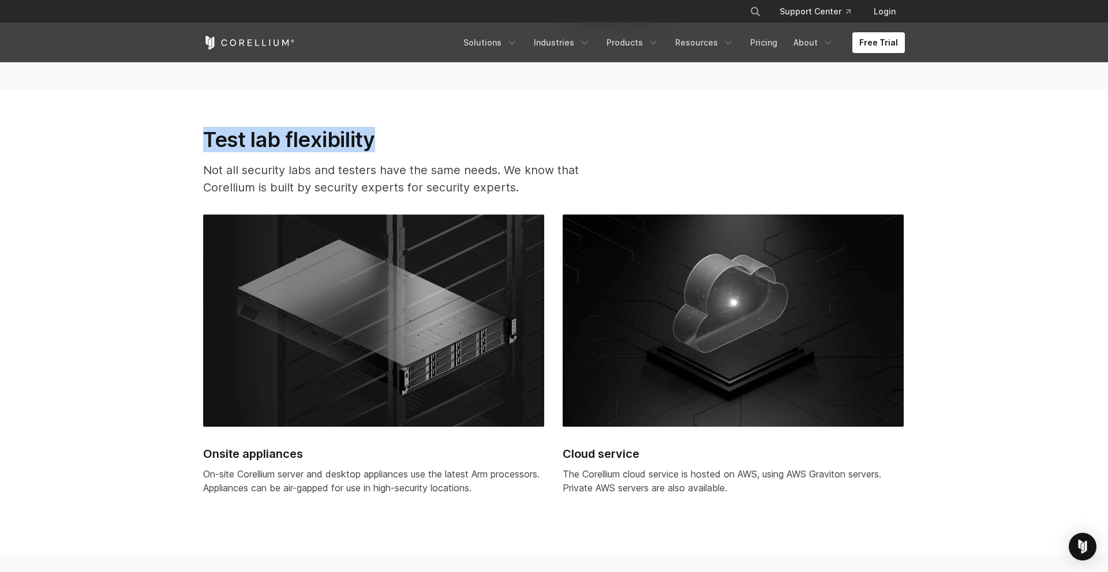
drag, startPoint x: 196, startPoint y: 132, endPoint x: 396, endPoint y: 149, distance: 200.9
click at [392, 149] on div "Test lab flexibility Not all security labs and testers have the same needs. We …" at bounding box center [400, 166] width 417 height 78
click at [380, 211] on div "Onsite appliances On-site Corellium server and desktop appliances use the lates…" at bounding box center [554, 380] width 725 height 351
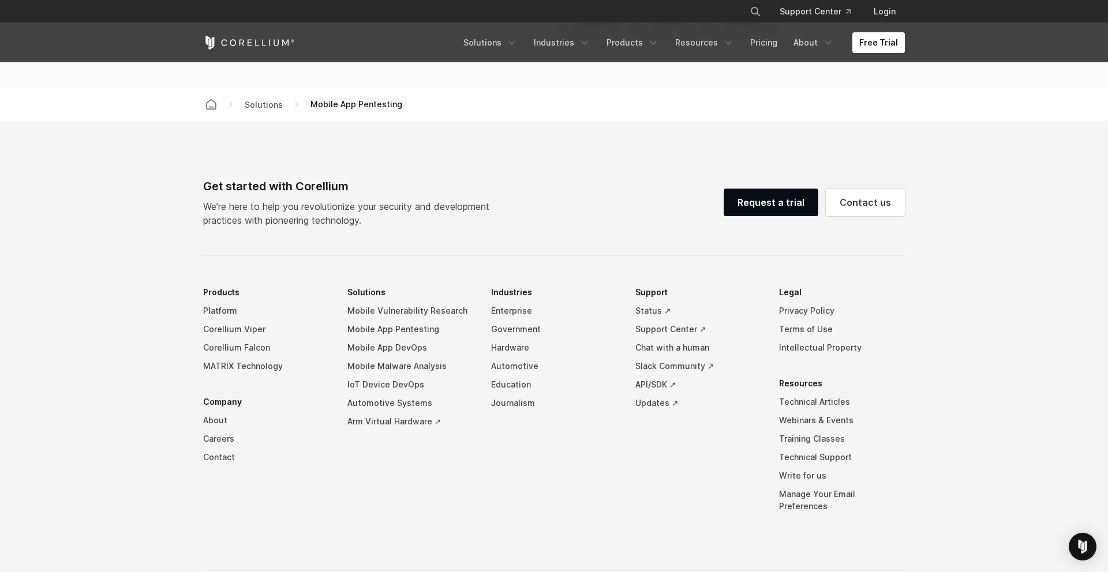
scroll to position [3645, 0]
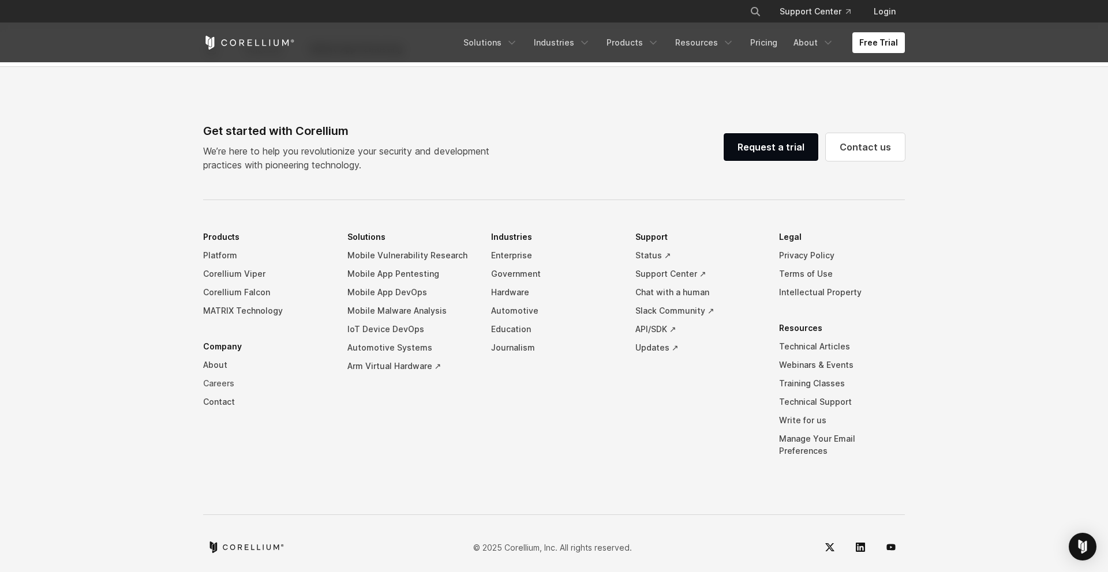
click at [209, 381] on link "Careers" at bounding box center [266, 383] width 126 height 18
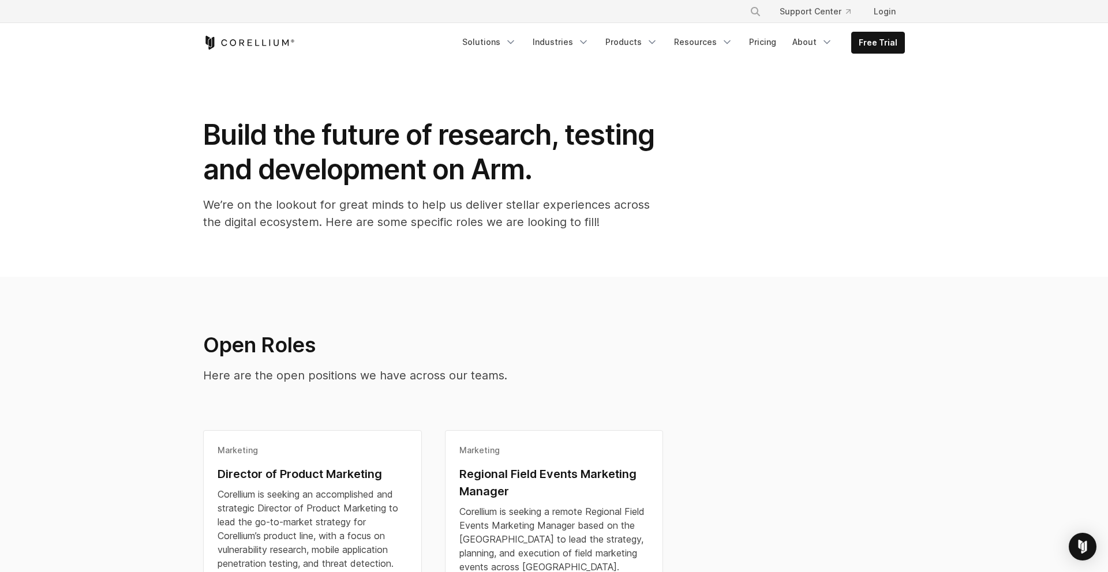
drag, startPoint x: 307, startPoint y: 36, endPoint x: 229, endPoint y: 35, distance: 77.9
click at [229, 36] on div "Free Trial" at bounding box center [329, 43] width 252 height 14
drag, startPoint x: 177, startPoint y: 43, endPoint x: 297, endPoint y: 45, distance: 119.4
click at [297, 45] on header "× Search our site... Support Center Login" at bounding box center [554, 31] width 1108 height 62
